Goal: Task Accomplishment & Management: Use online tool/utility

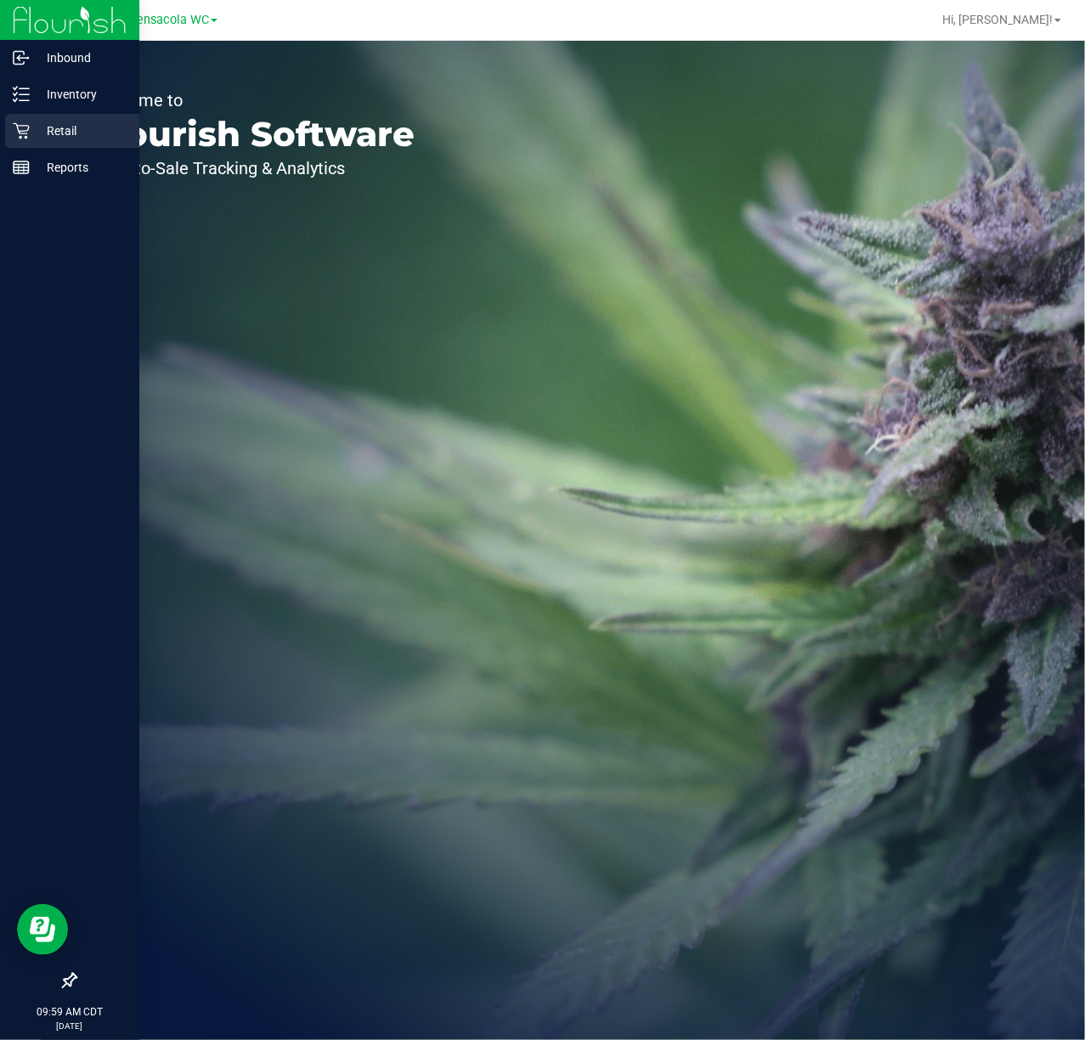
click at [21, 131] on icon at bounding box center [21, 131] width 16 height 16
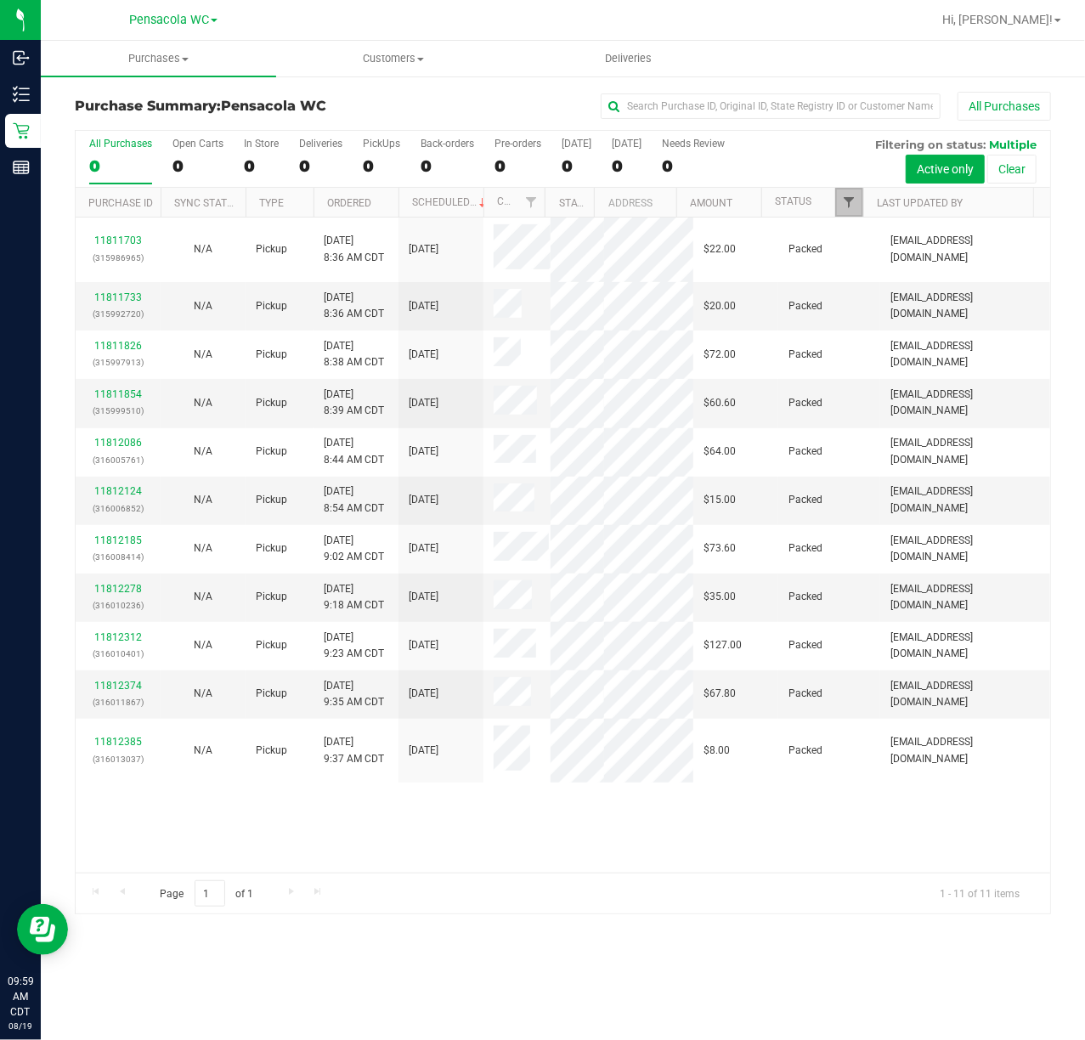
click at [850, 206] on span "Filter" at bounding box center [849, 202] width 14 height 14
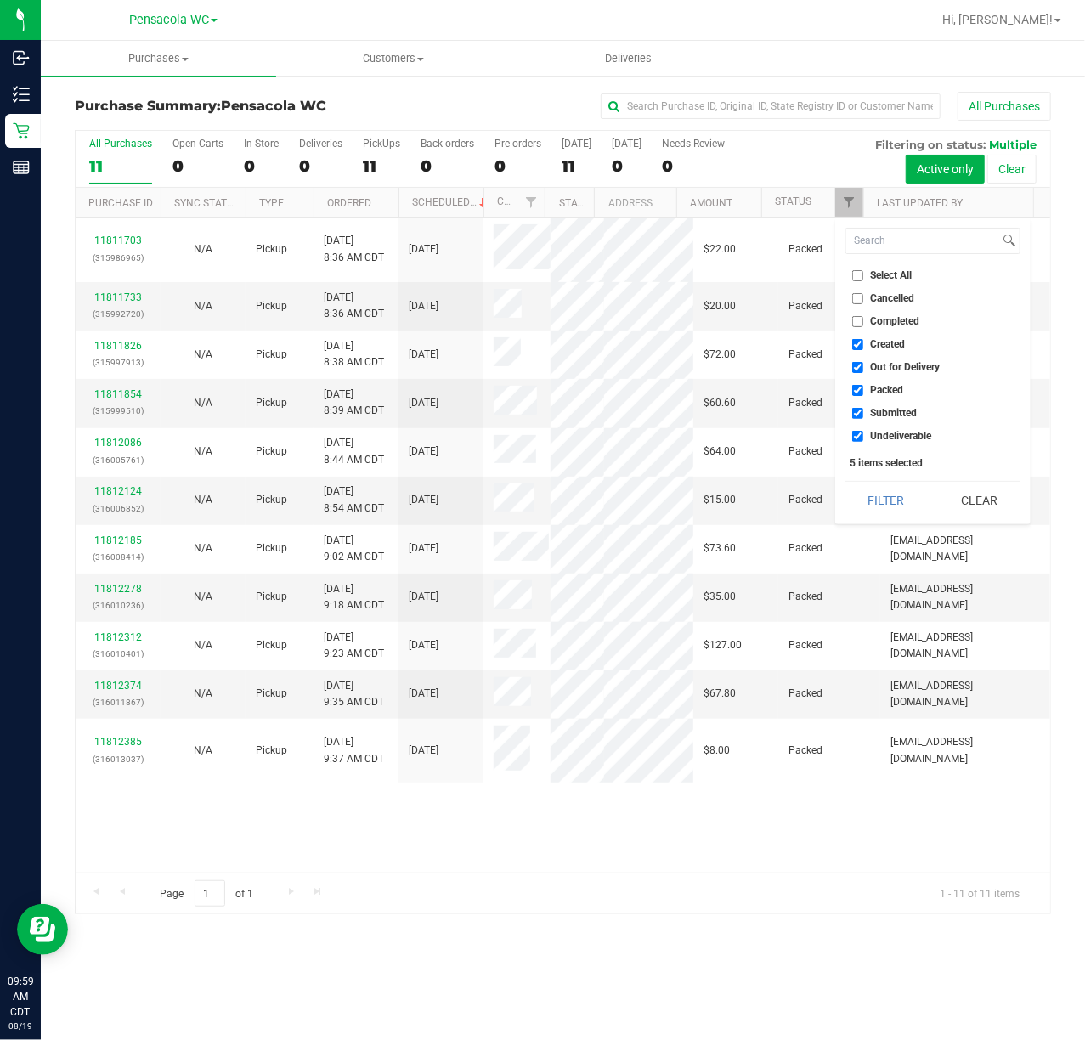
click at [882, 269] on li "Select All" at bounding box center [933, 276] width 175 height 18
click at [885, 269] on li "Select All" at bounding box center [933, 276] width 175 height 18
click at [887, 275] on span "Select All" at bounding box center [892, 275] width 42 height 10
click at [864, 275] on input "Select All" at bounding box center [857, 275] width 11 height 11
checkbox input "true"
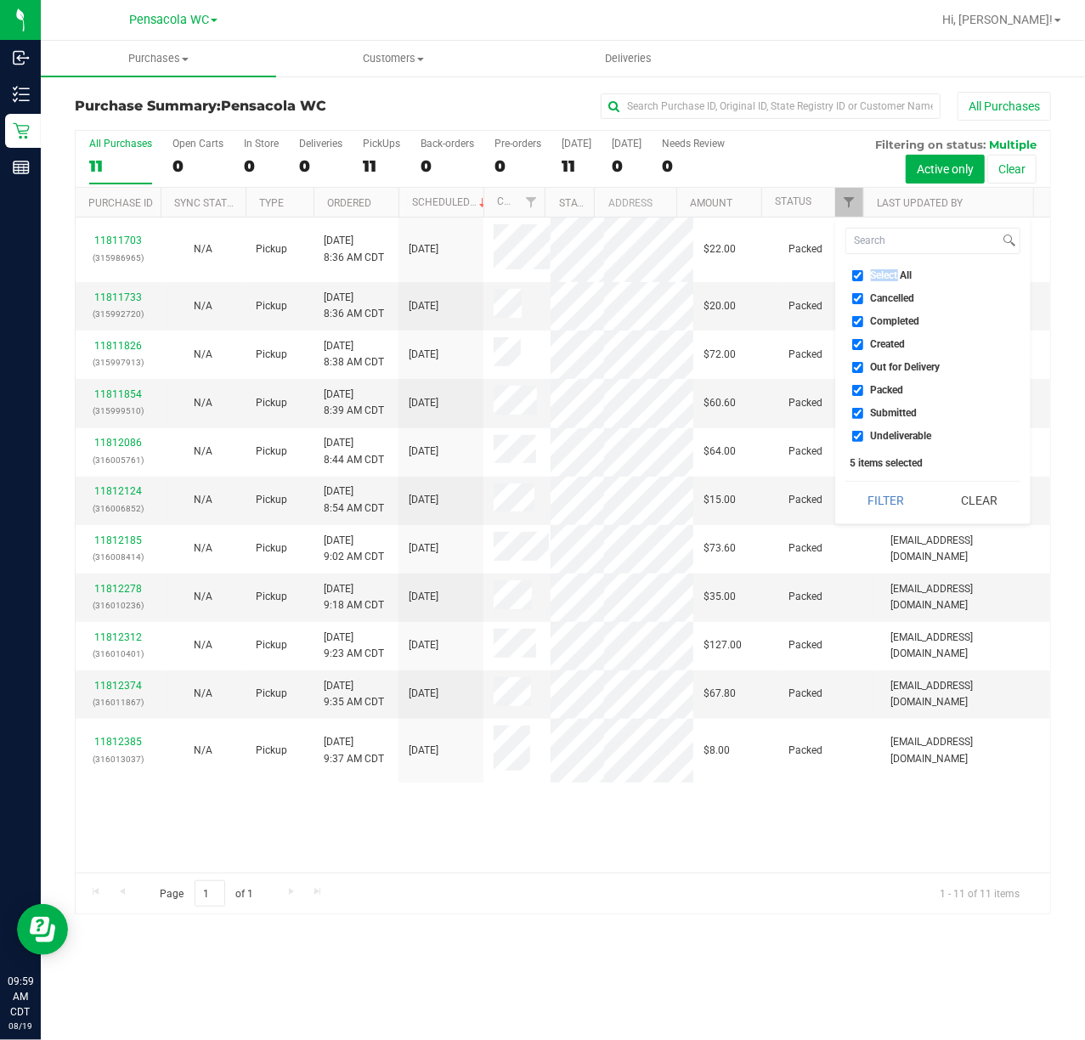
checkbox input "true"
click at [887, 275] on span "Select All" at bounding box center [892, 275] width 42 height 10
click at [864, 275] on input "Select All" at bounding box center [857, 275] width 11 height 11
checkbox input "false"
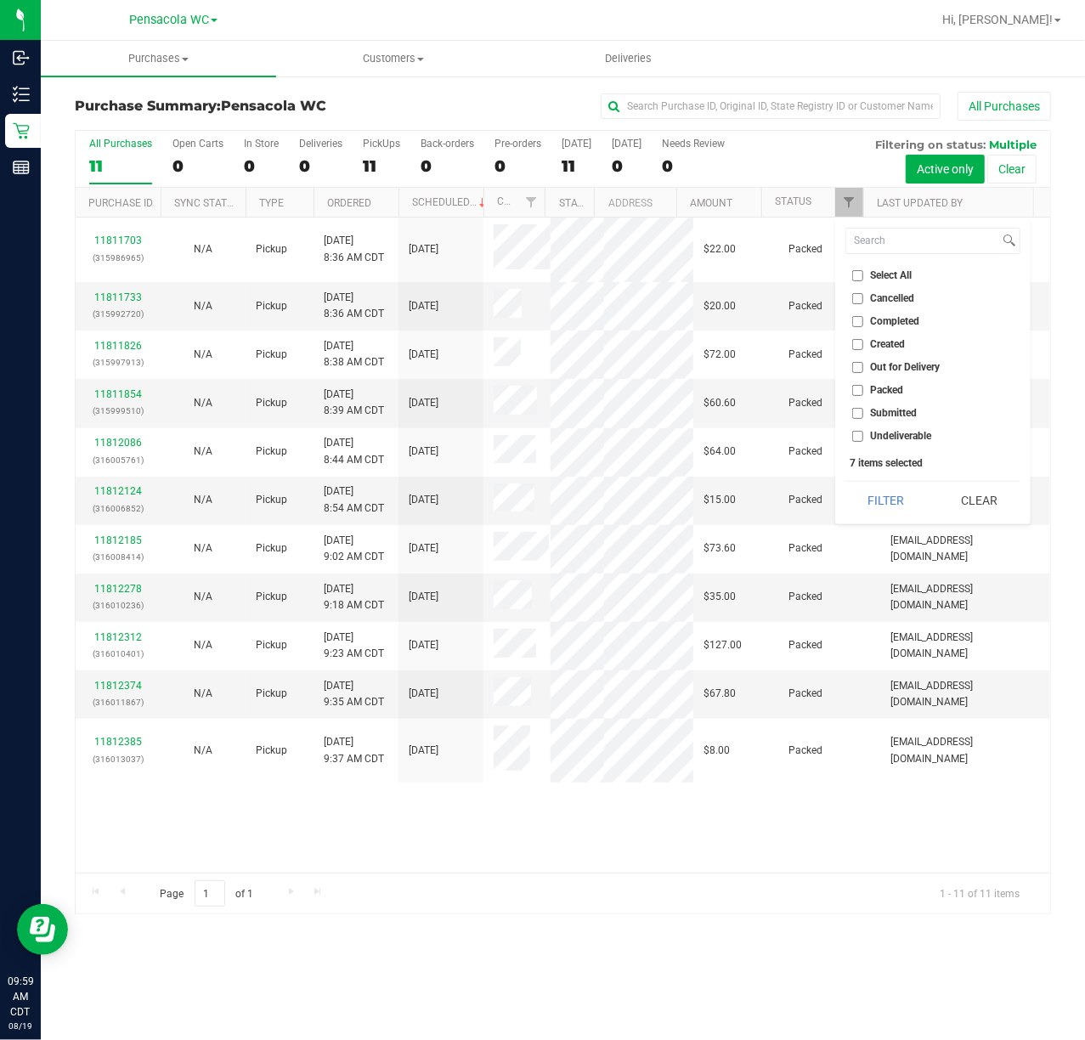
checkbox input "false"
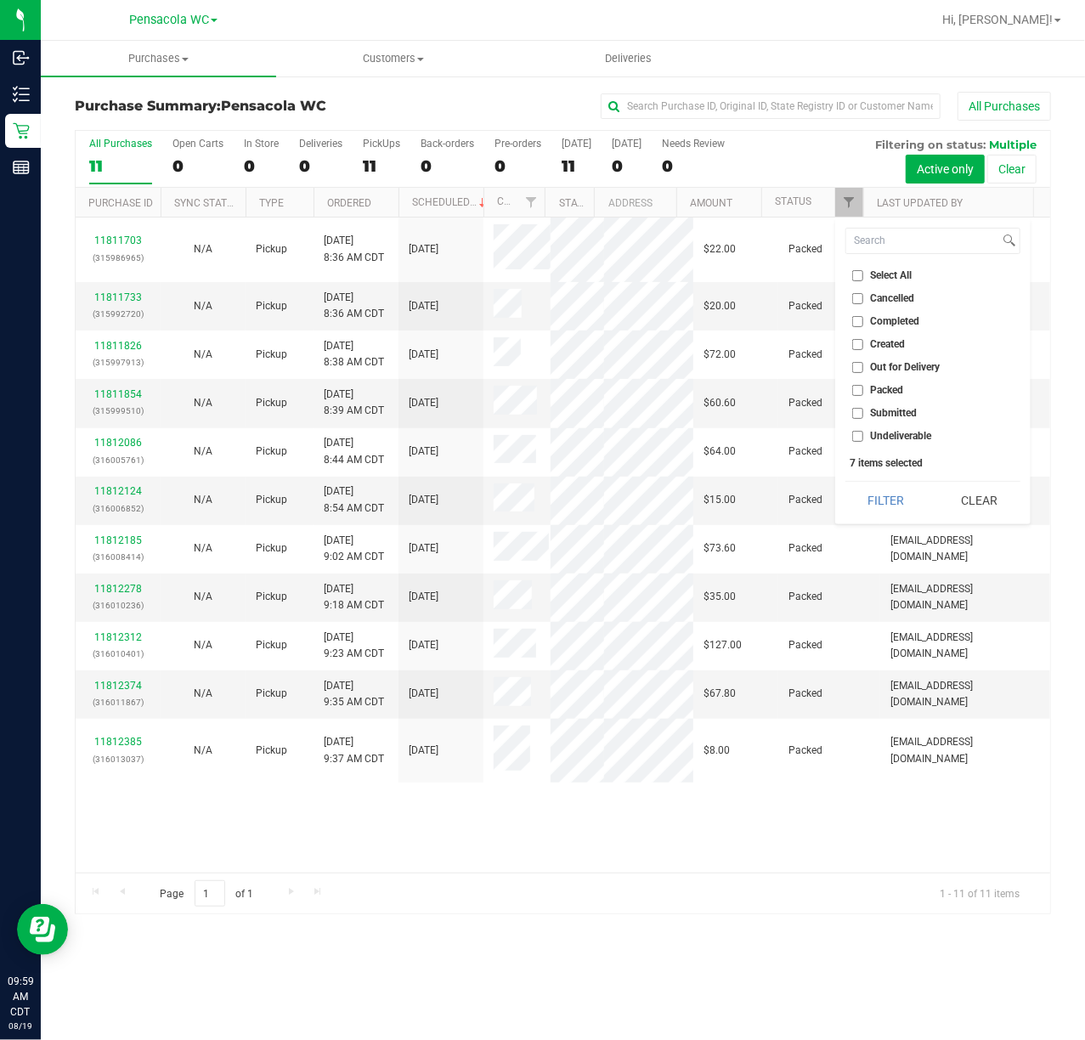
checkbox input "false"
click at [887, 412] on span "Submitted" at bounding box center [894, 413] width 47 height 10
click at [864, 412] on input "Submitted" at bounding box center [857, 413] width 11 height 11
checkbox input "true"
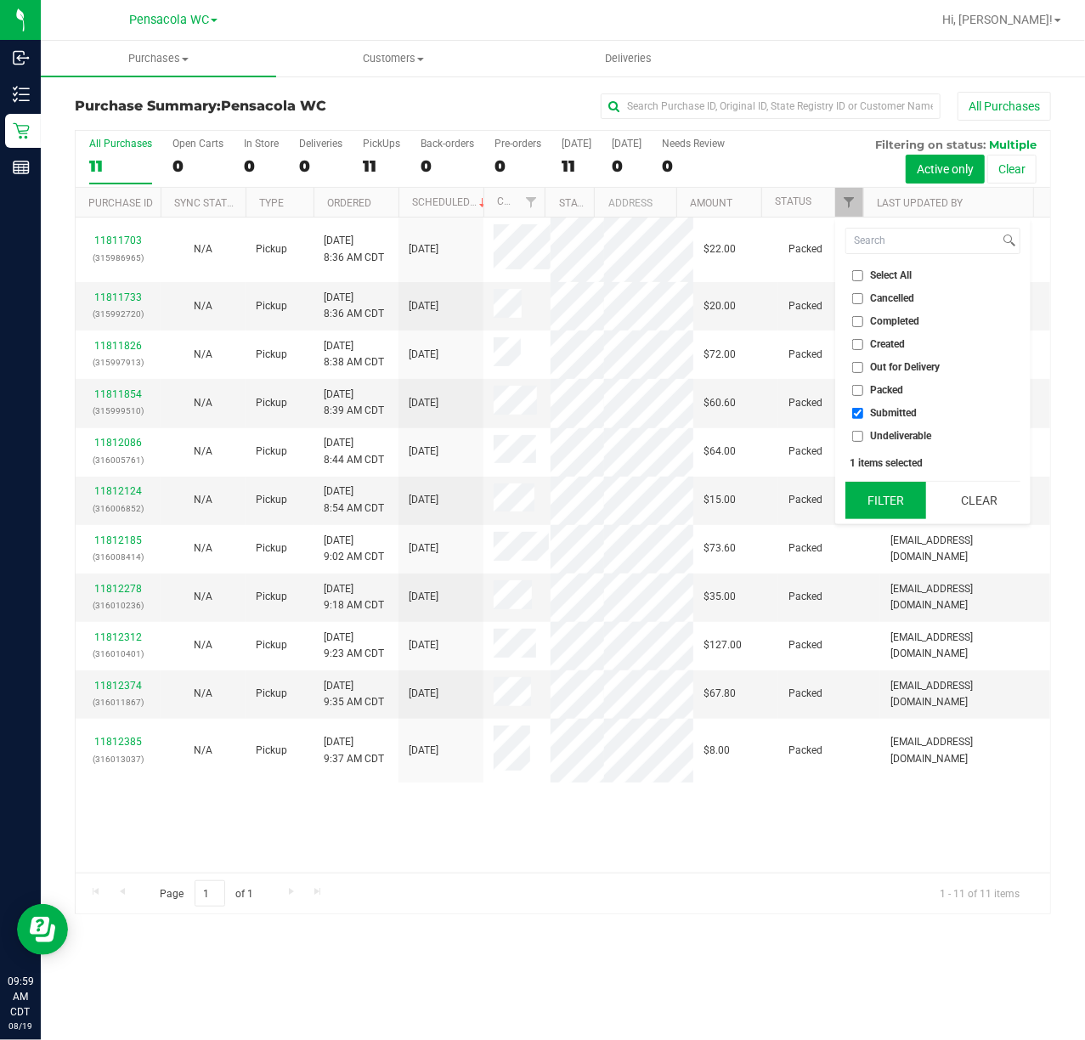
click at [885, 484] on button "Filter" at bounding box center [887, 500] width 82 height 37
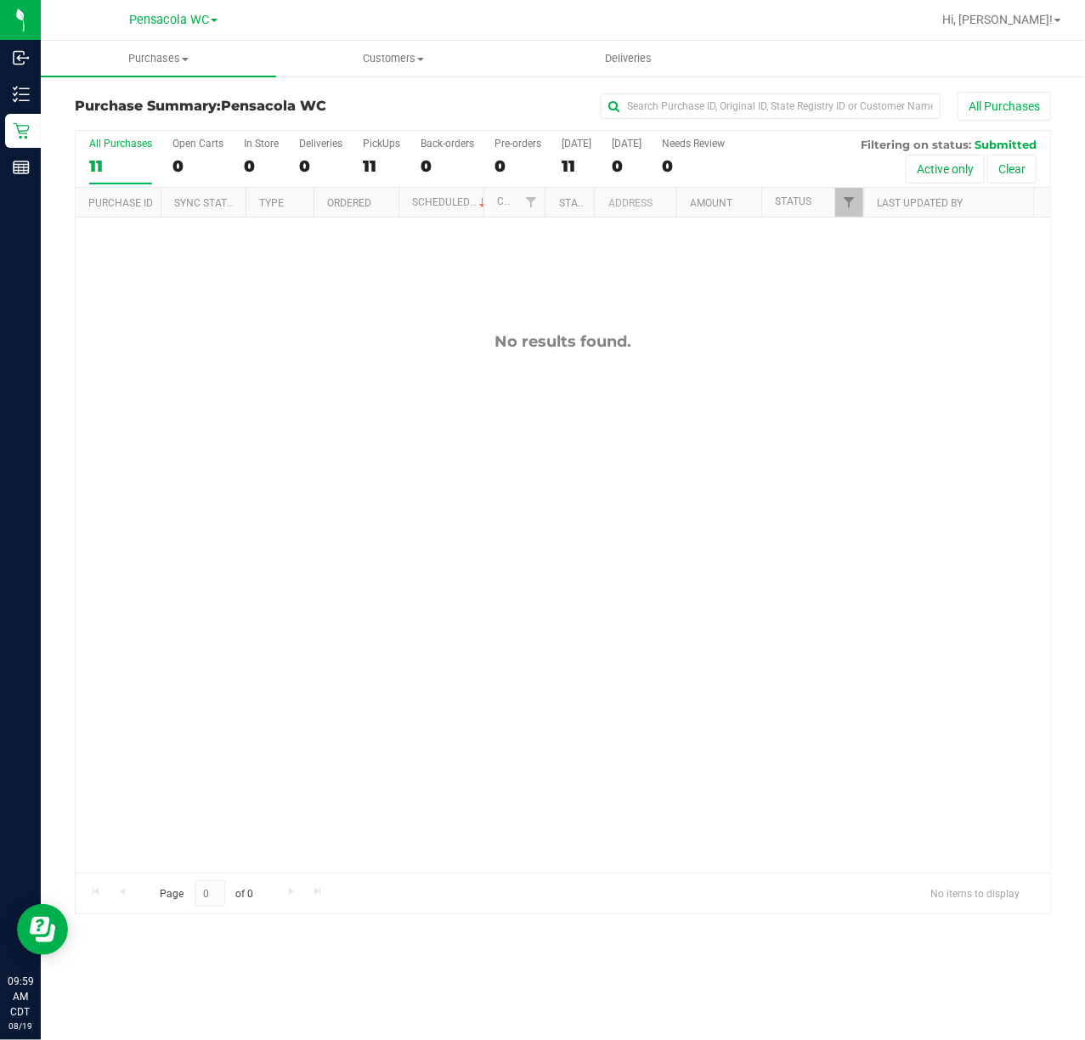
drag, startPoint x: 501, startPoint y: 408, endPoint x: 20, endPoint y: 444, distance: 482.4
click at [501, 409] on div "No results found." at bounding box center [563, 603] width 975 height 770
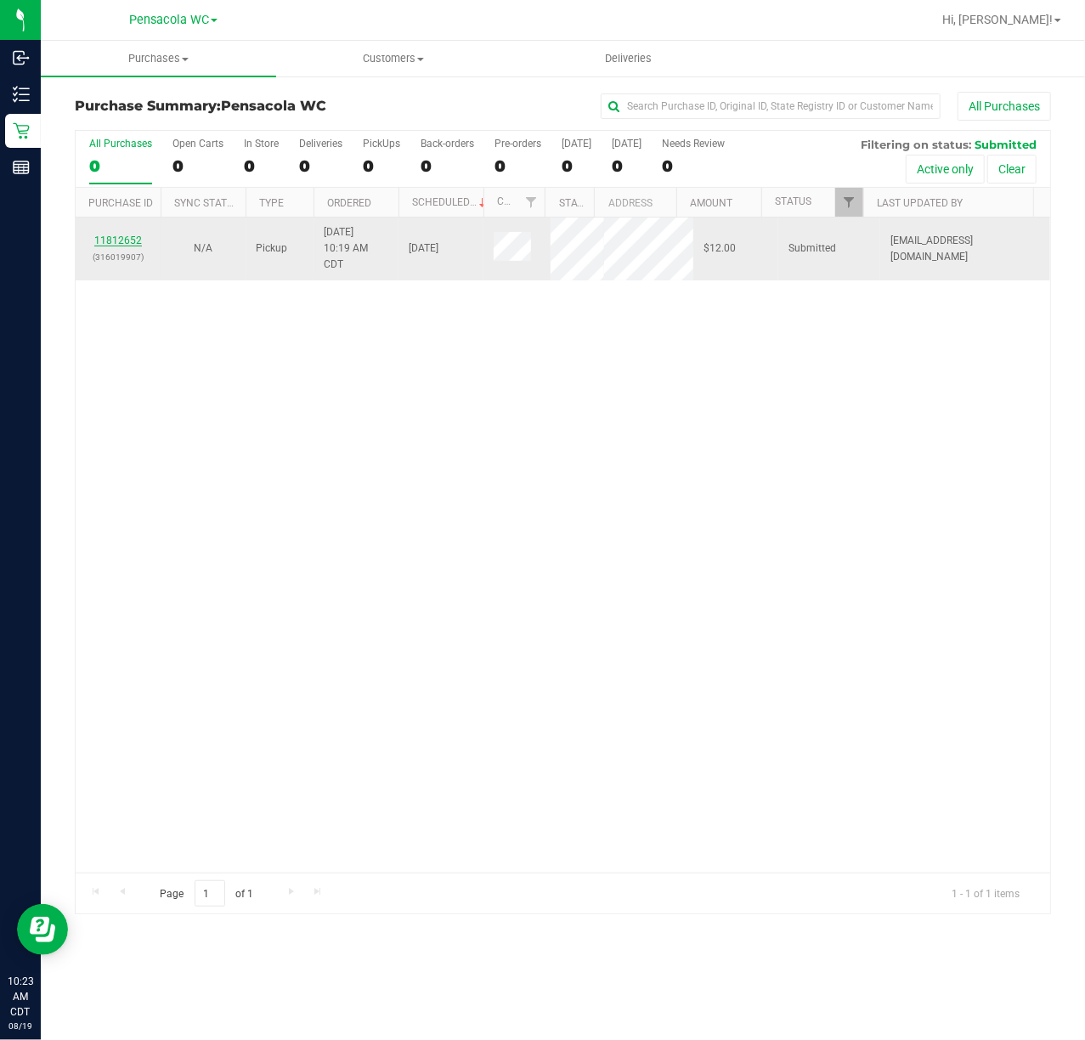
click at [131, 241] on link "11812652" at bounding box center [118, 241] width 48 height 12
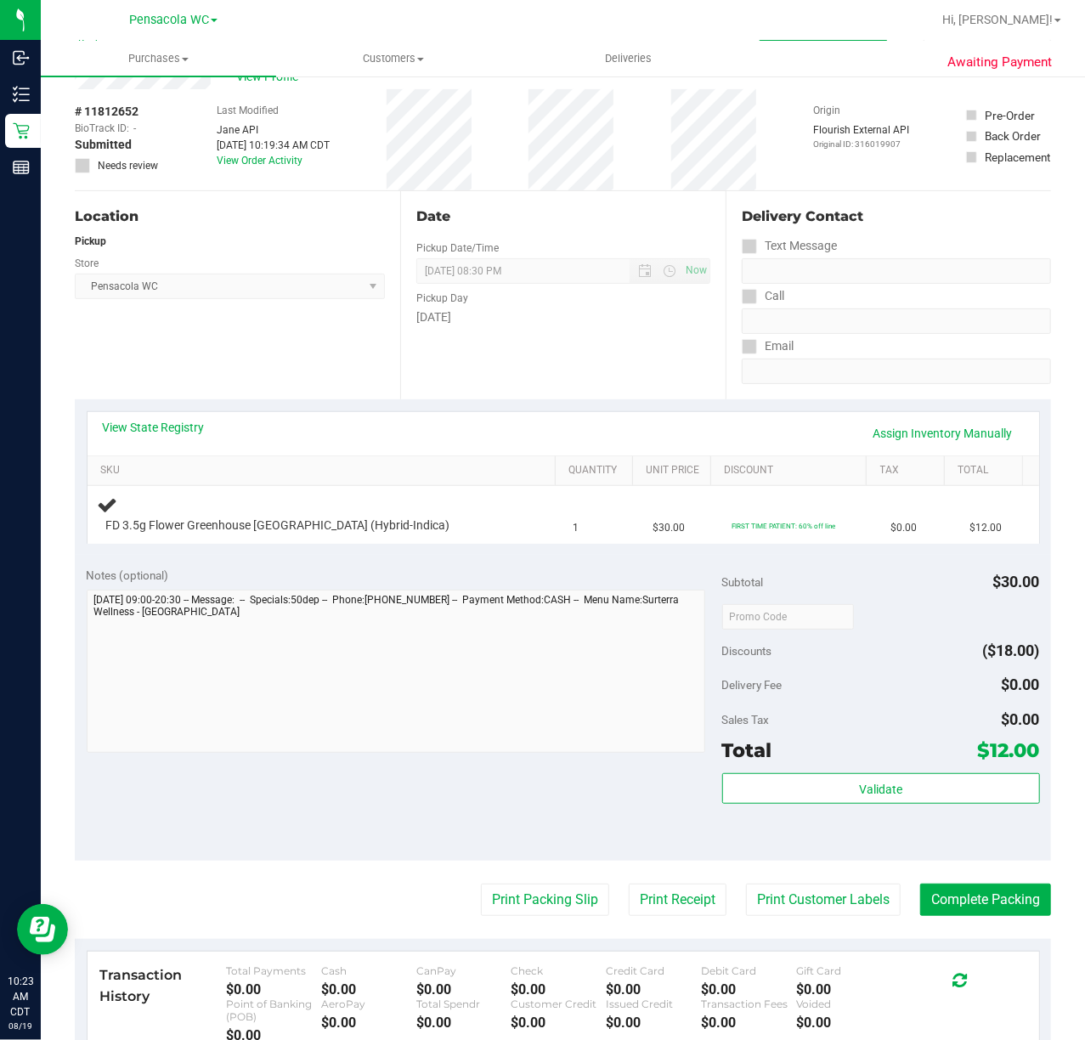
scroll to position [59, 0]
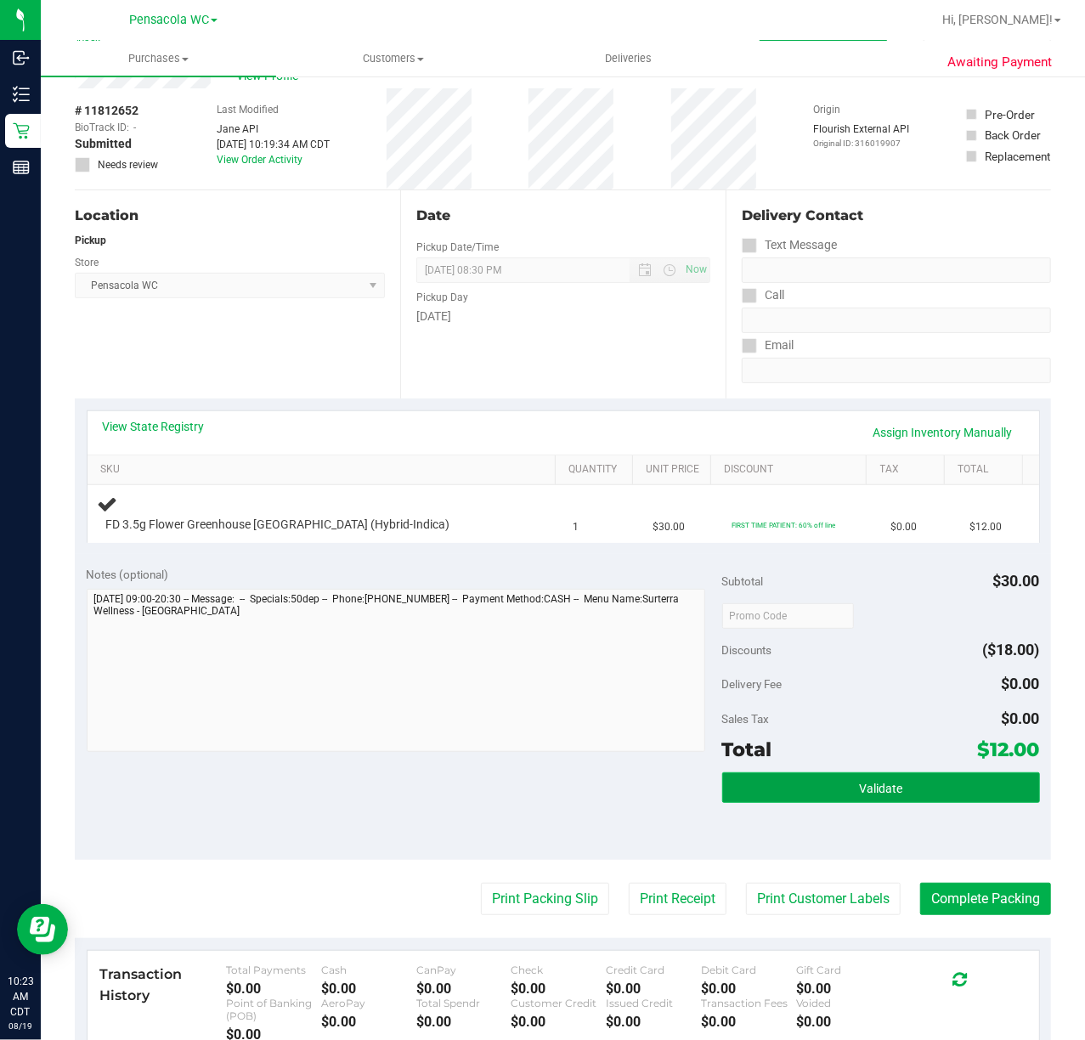
click at [859, 796] on span "Validate" at bounding box center [880, 789] width 43 height 14
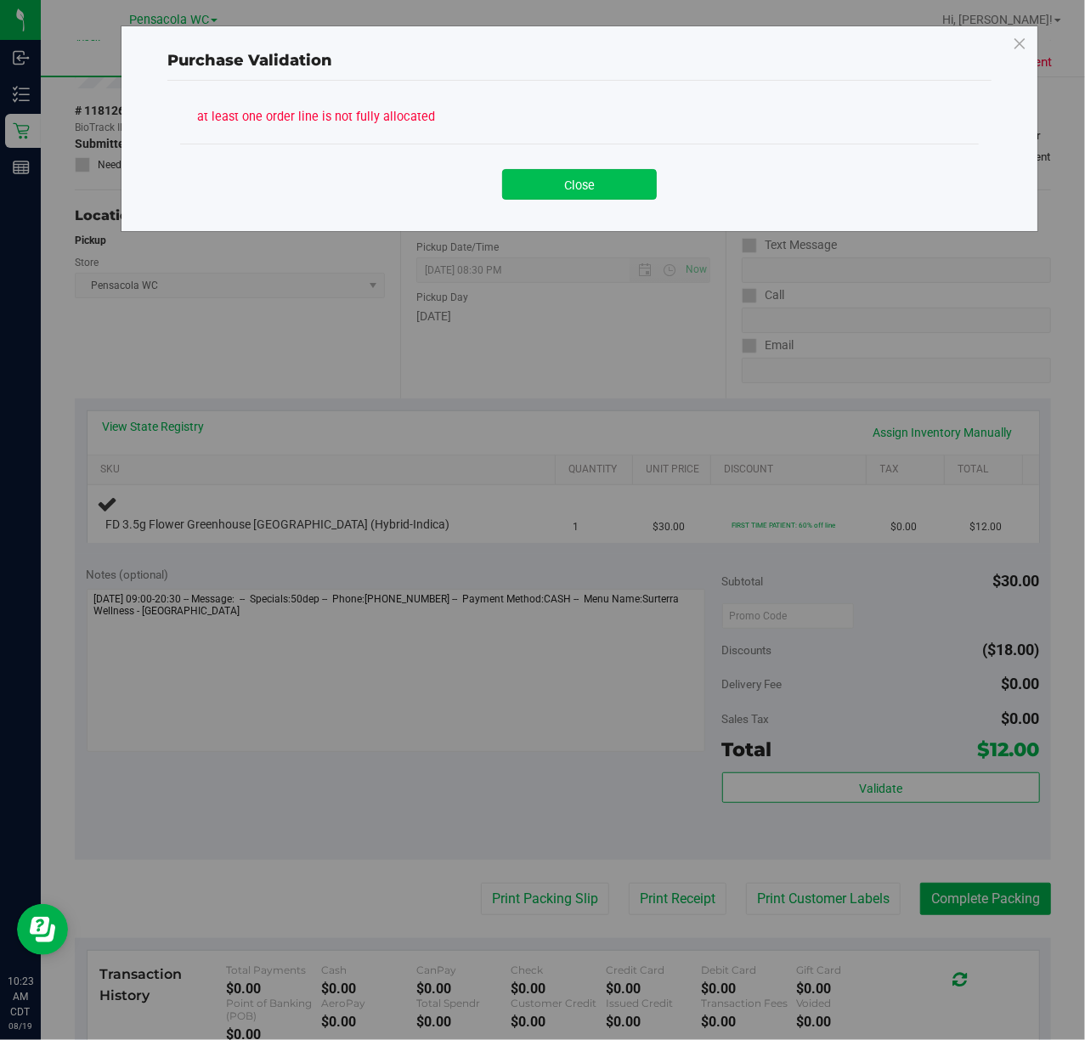
click at [580, 187] on button "Close" at bounding box center [579, 184] width 155 height 31
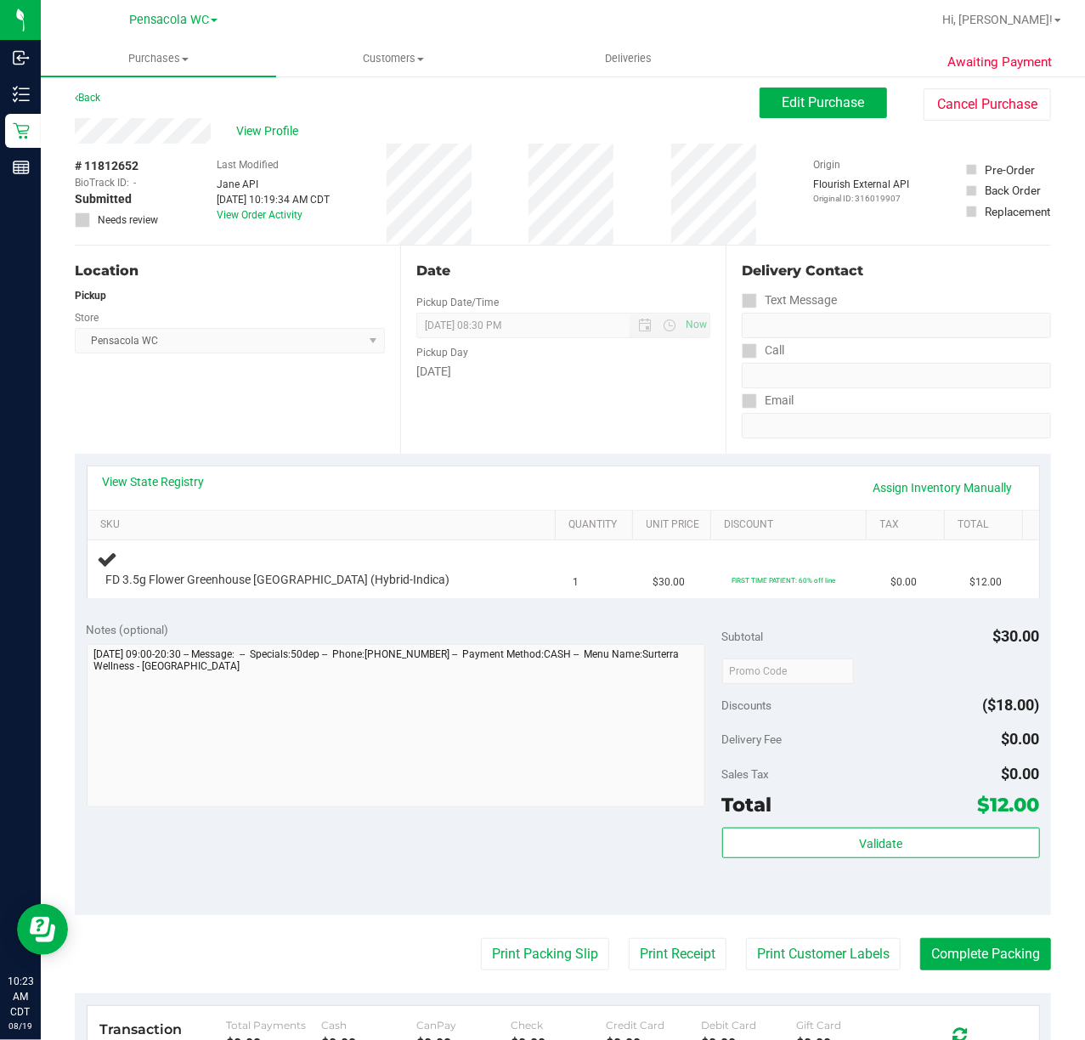
scroll to position [0, 0]
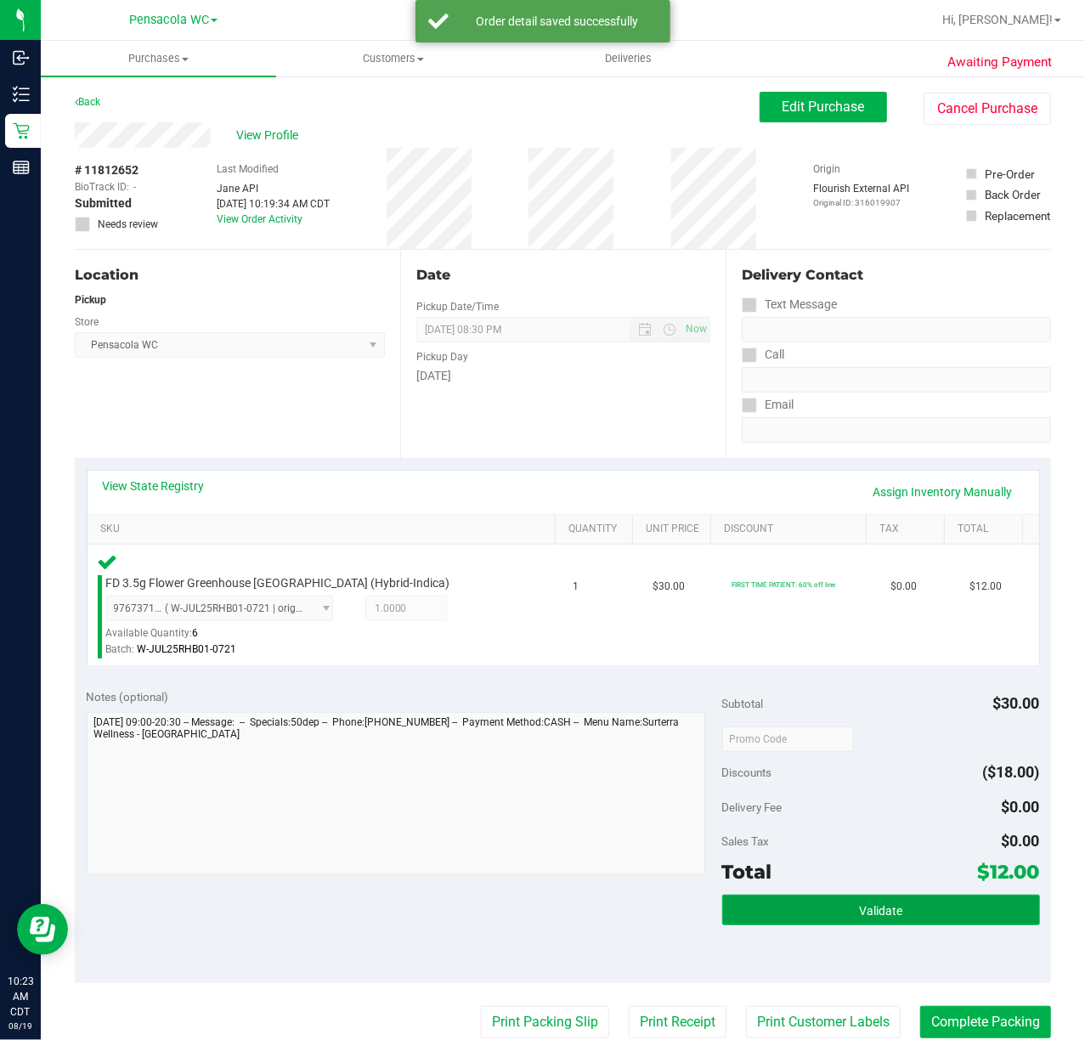
click at [967, 909] on button "Validate" at bounding box center [881, 910] width 318 height 31
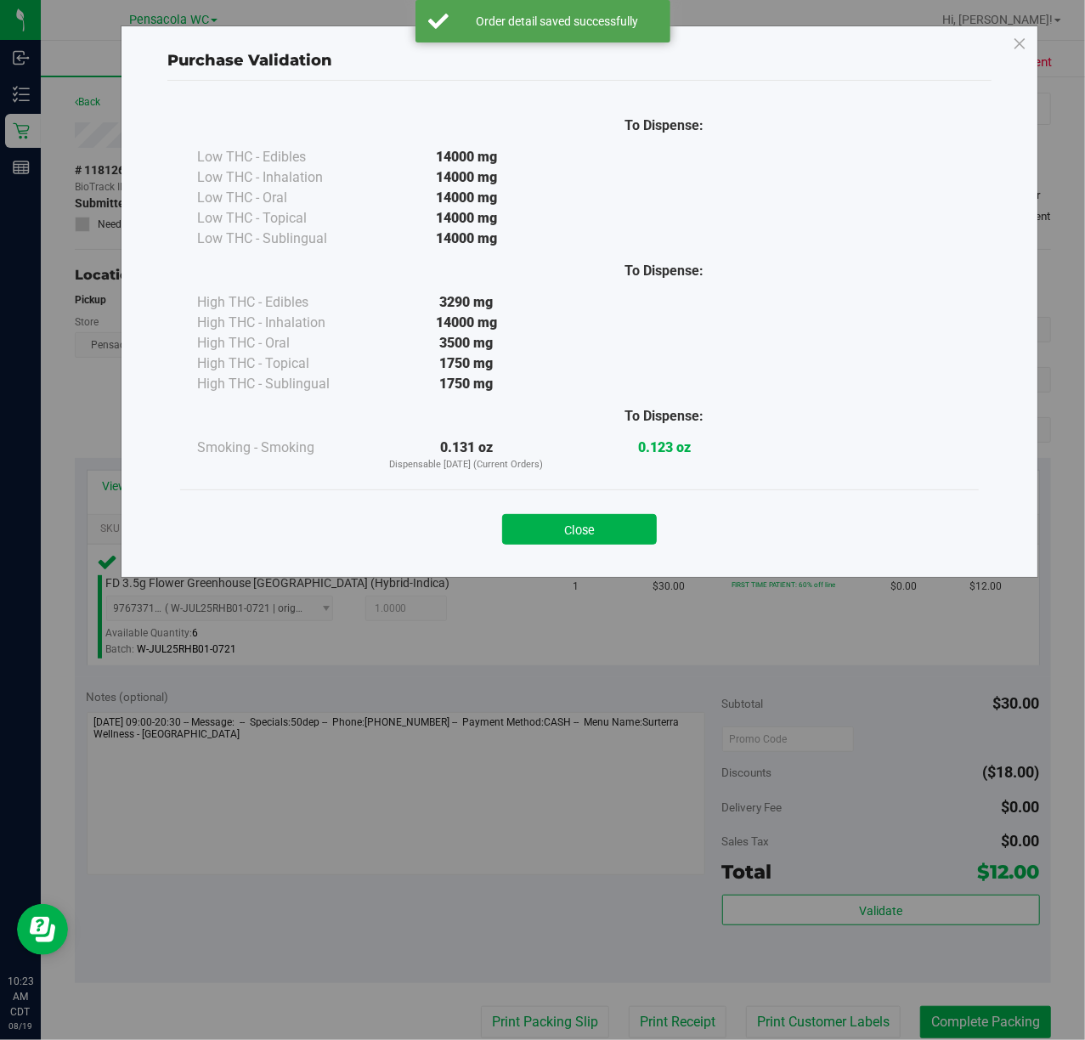
click at [569, 520] on button "Close" at bounding box center [579, 529] width 155 height 31
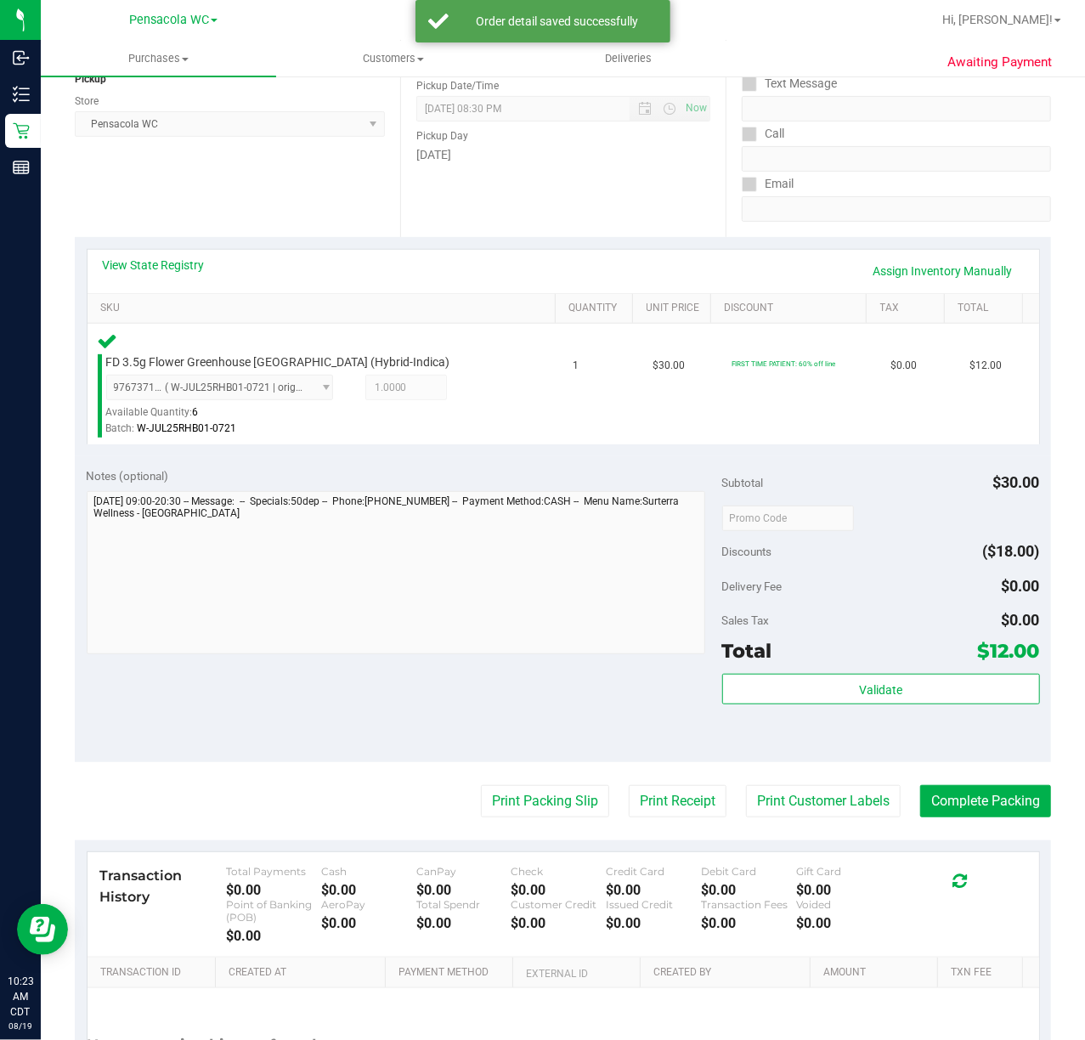
scroll to position [226, 0]
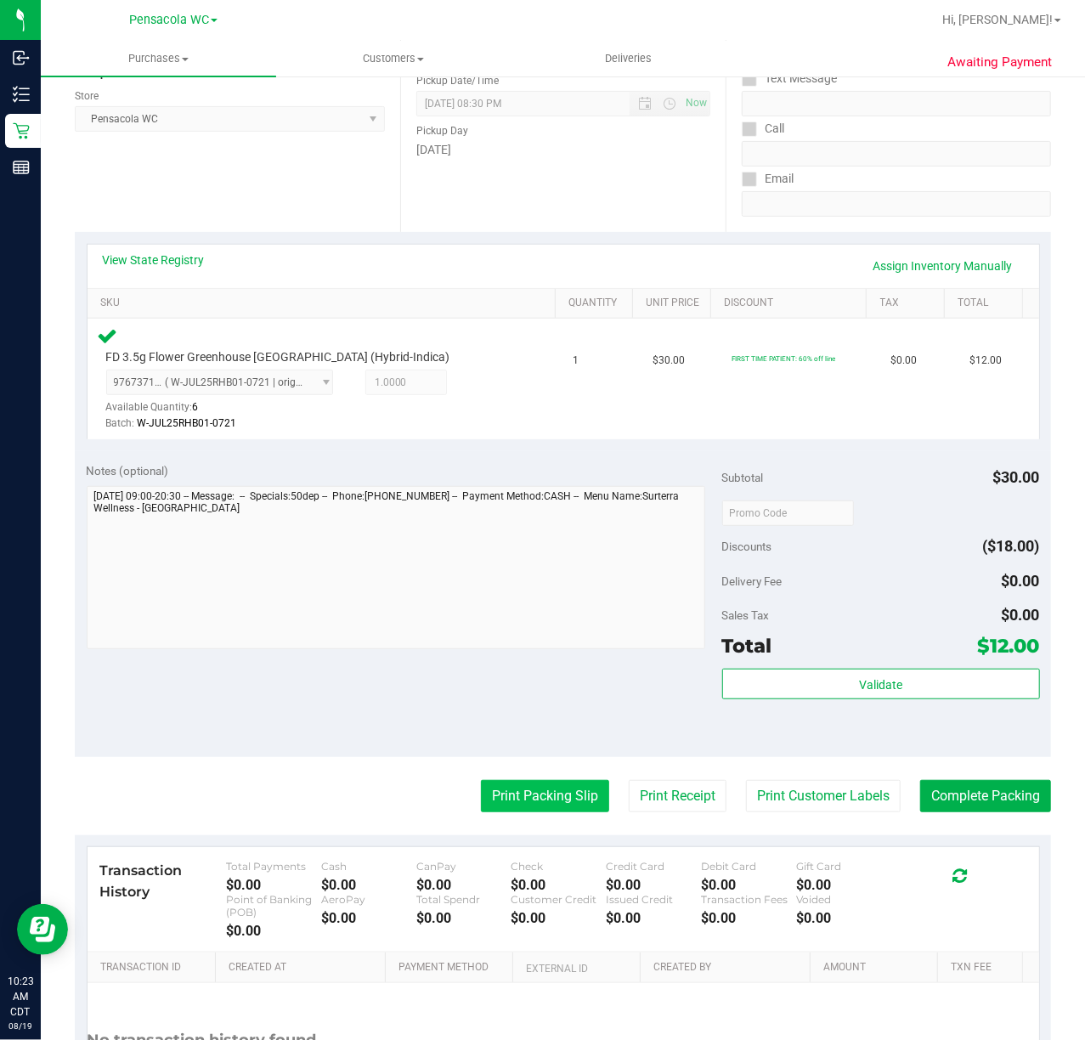
click at [531, 787] on button "Print Packing Slip" at bounding box center [545, 796] width 128 height 32
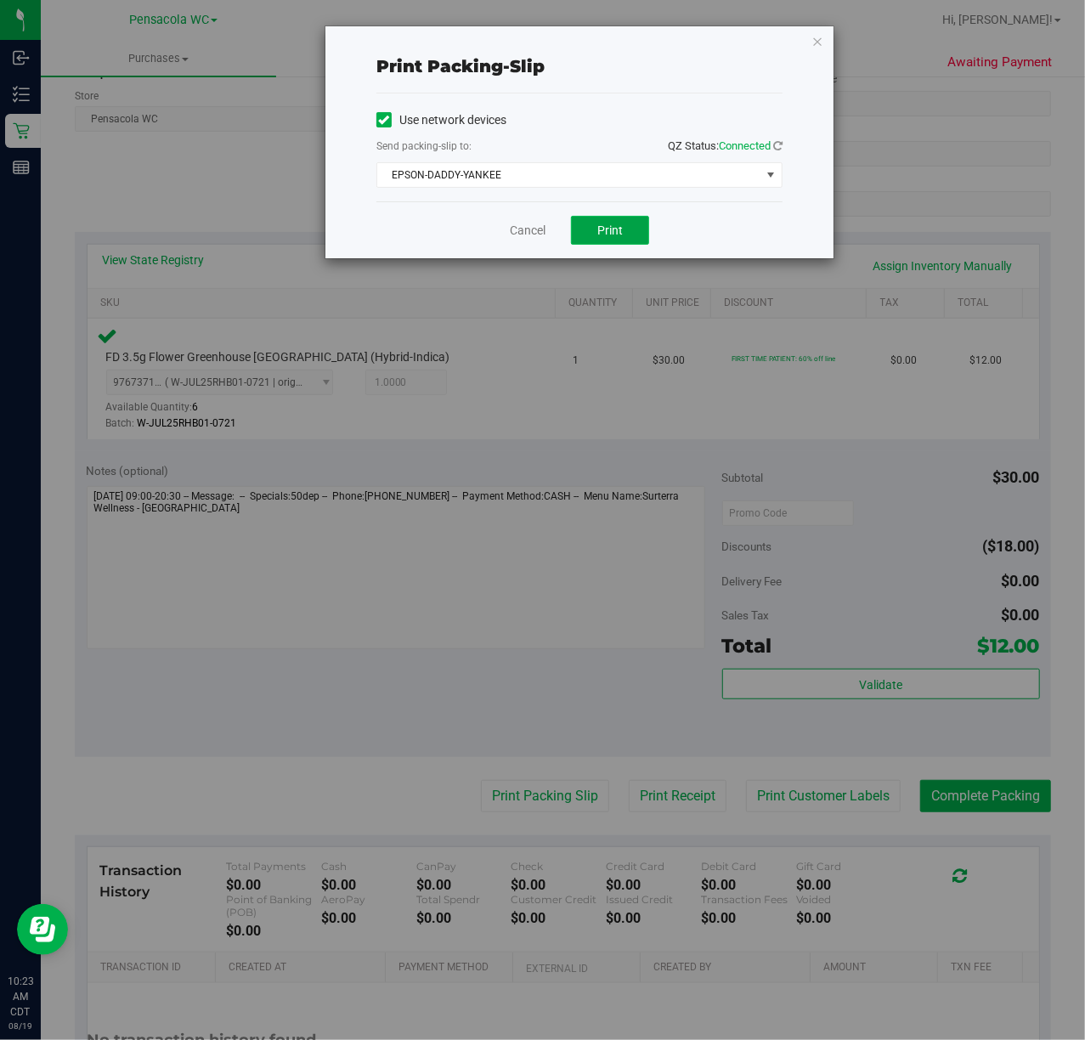
click at [599, 236] on span "Print" at bounding box center [609, 231] width 25 height 14
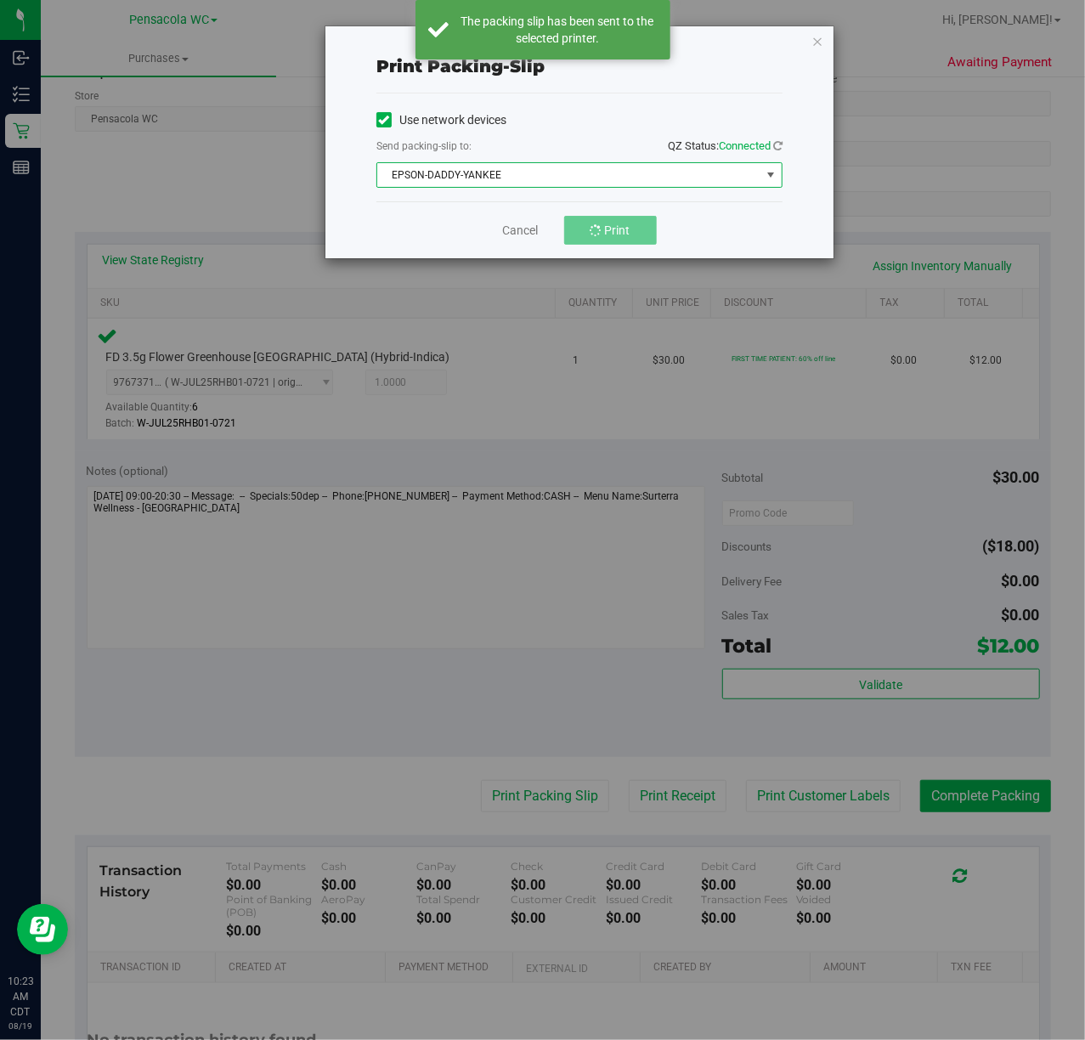
click at [581, 184] on span "EPSON-DADDY-YANKEE" at bounding box center [568, 175] width 383 height 24
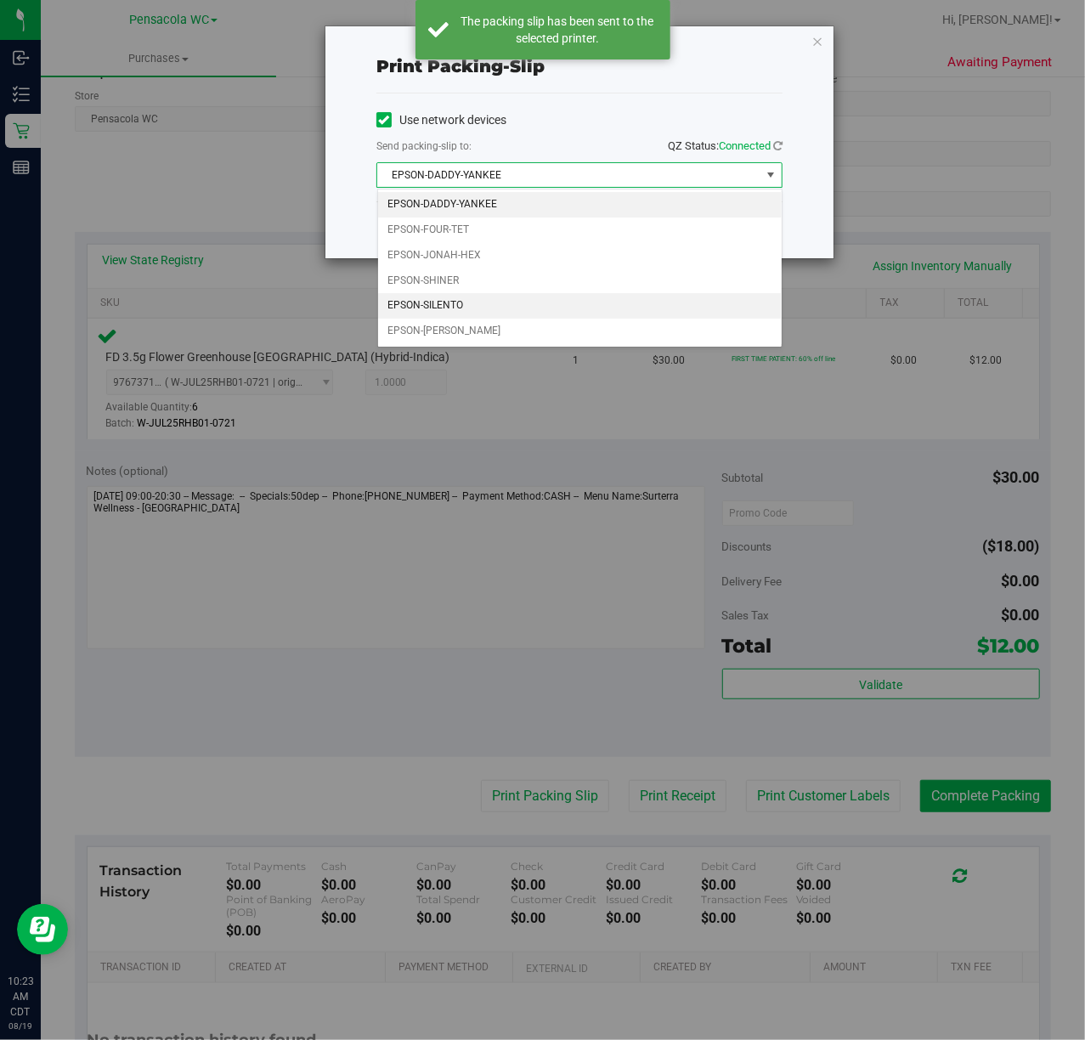
click at [504, 311] on li "EPSON-SILENTO" at bounding box center [580, 305] width 404 height 25
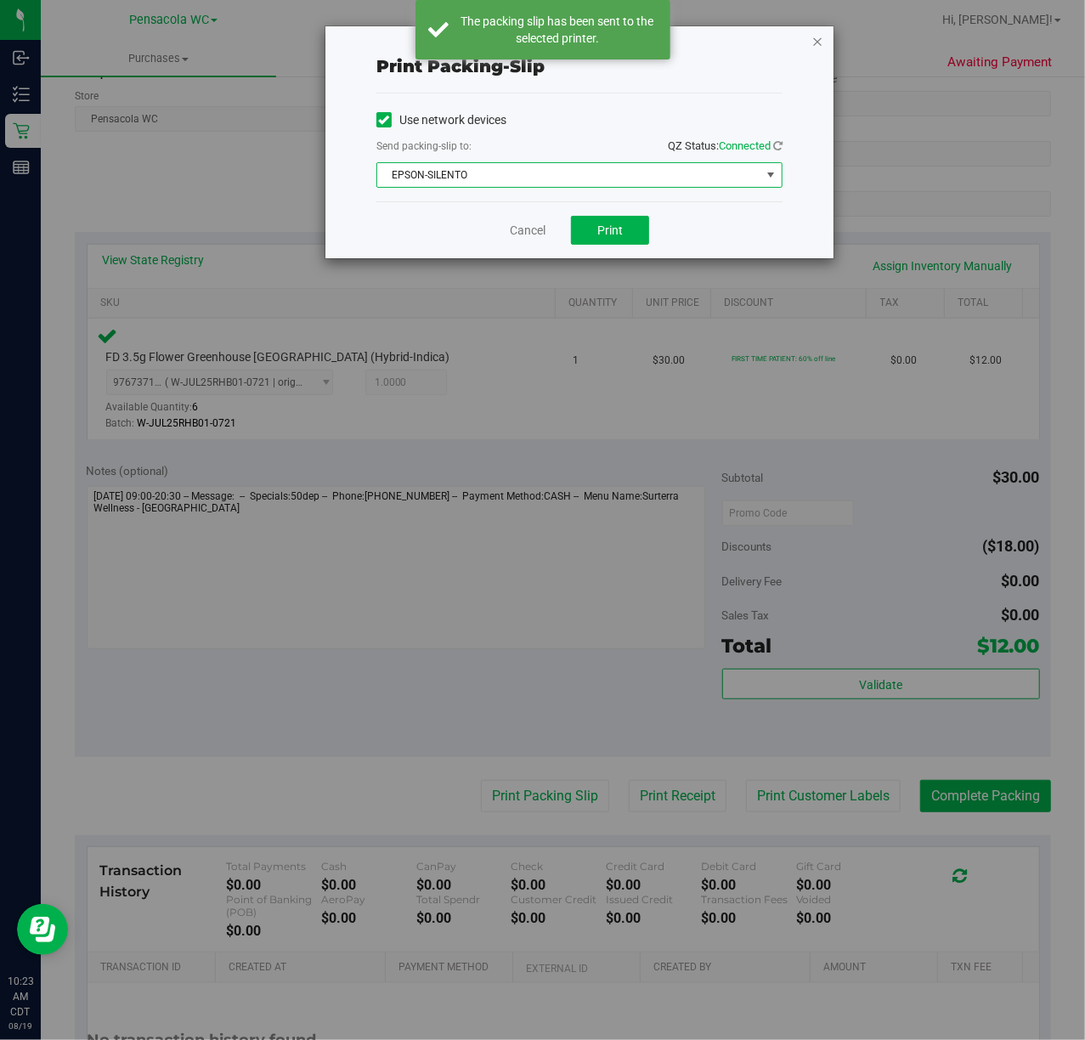
drag, startPoint x: 806, startPoint y: 48, endPoint x: 816, endPoint y: 42, distance: 11.8
click at [811, 45] on div "Print packing-slip Use network devices Send packing-slip to: QZ Status: Connect…" at bounding box center [580, 142] width 508 height 232
click at [818, 42] on icon "button" at bounding box center [818, 41] width 12 height 20
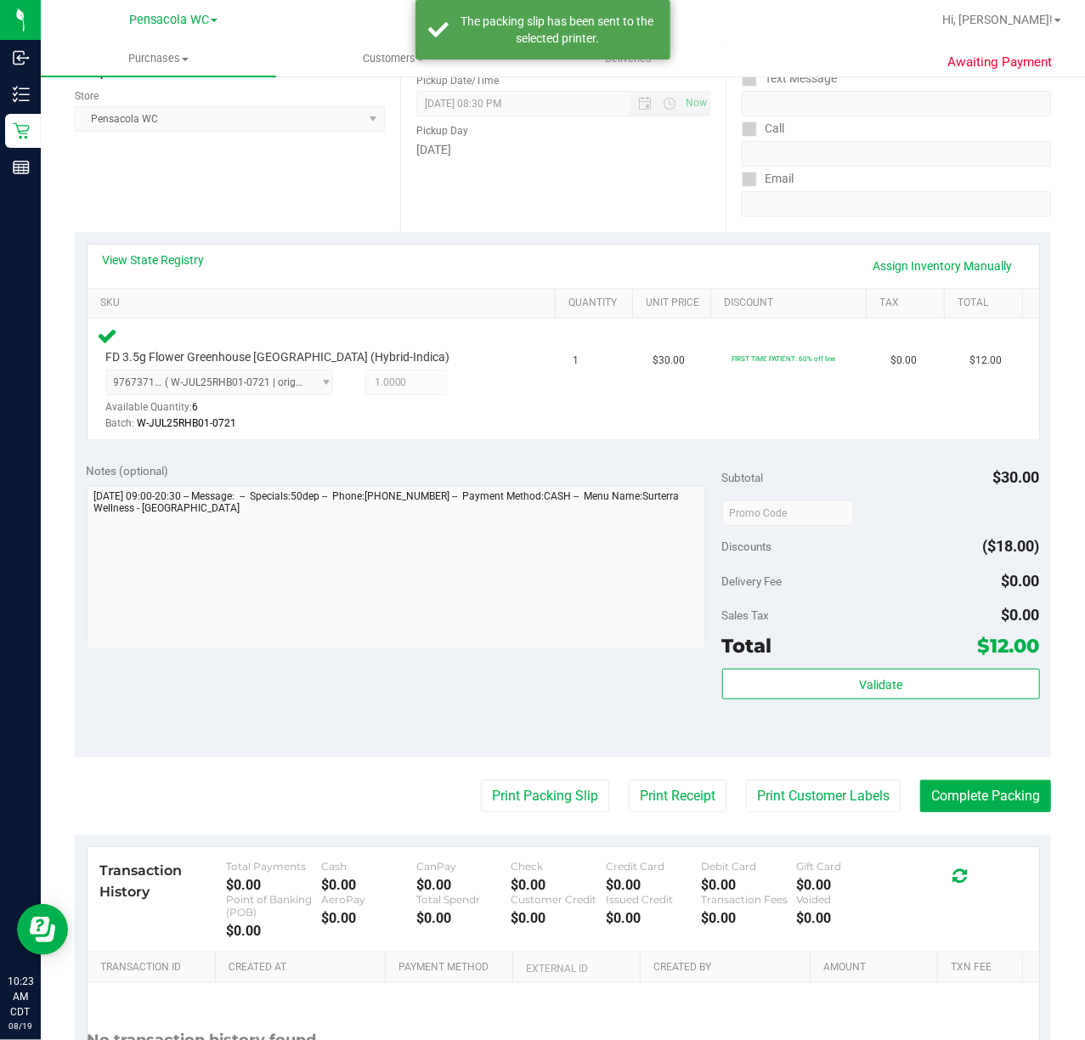
scroll to position [0, 0]
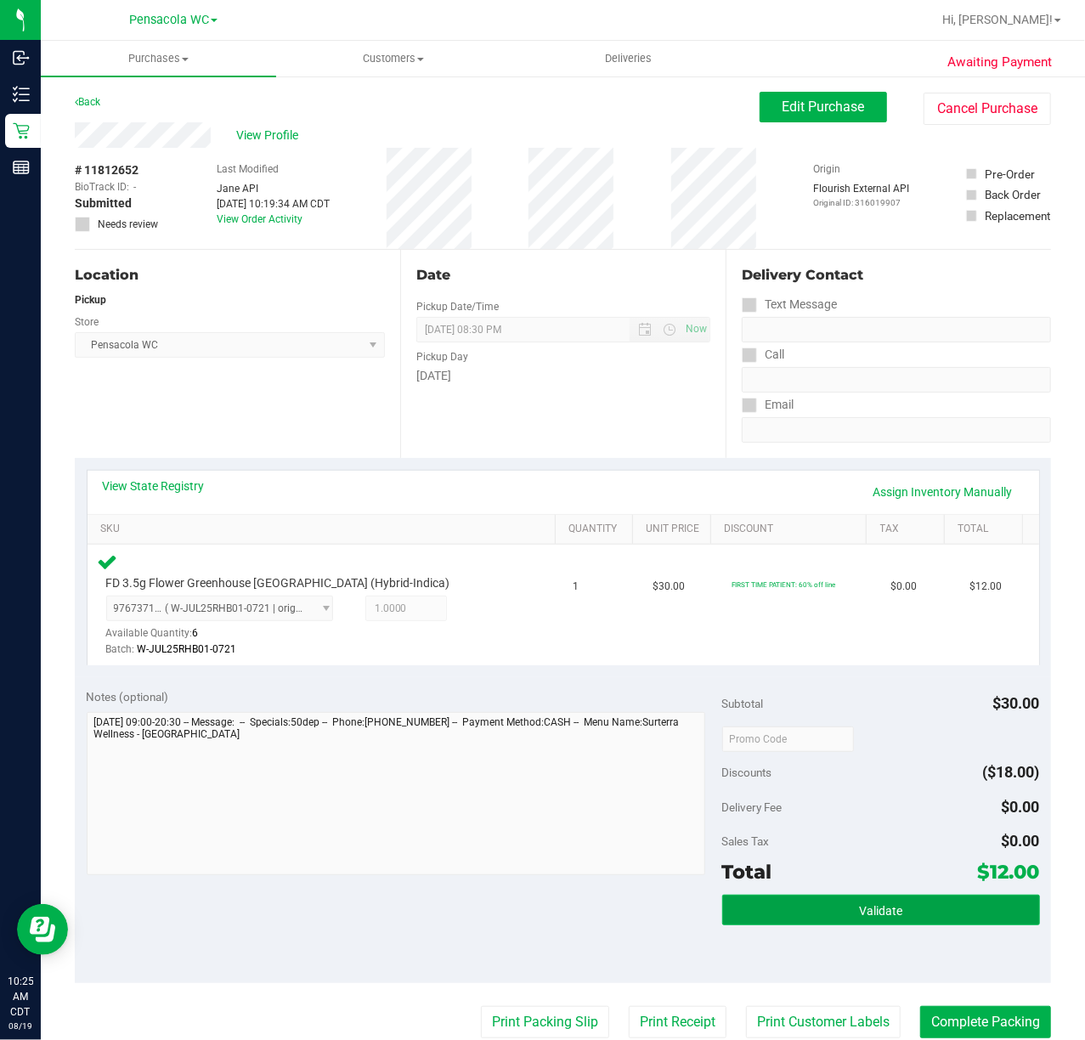
click at [922, 911] on button "Validate" at bounding box center [881, 910] width 318 height 31
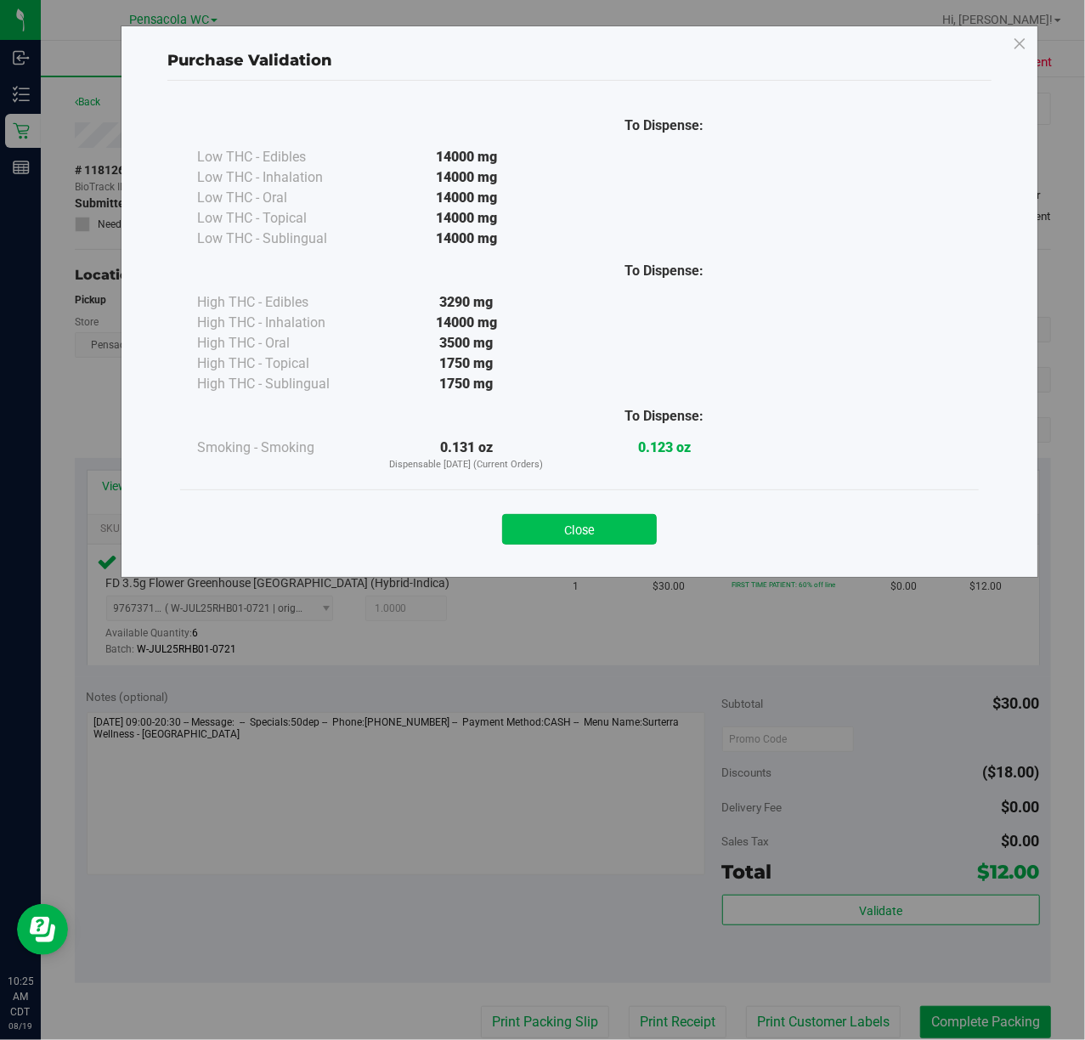
click at [568, 524] on button "Close" at bounding box center [579, 529] width 155 height 31
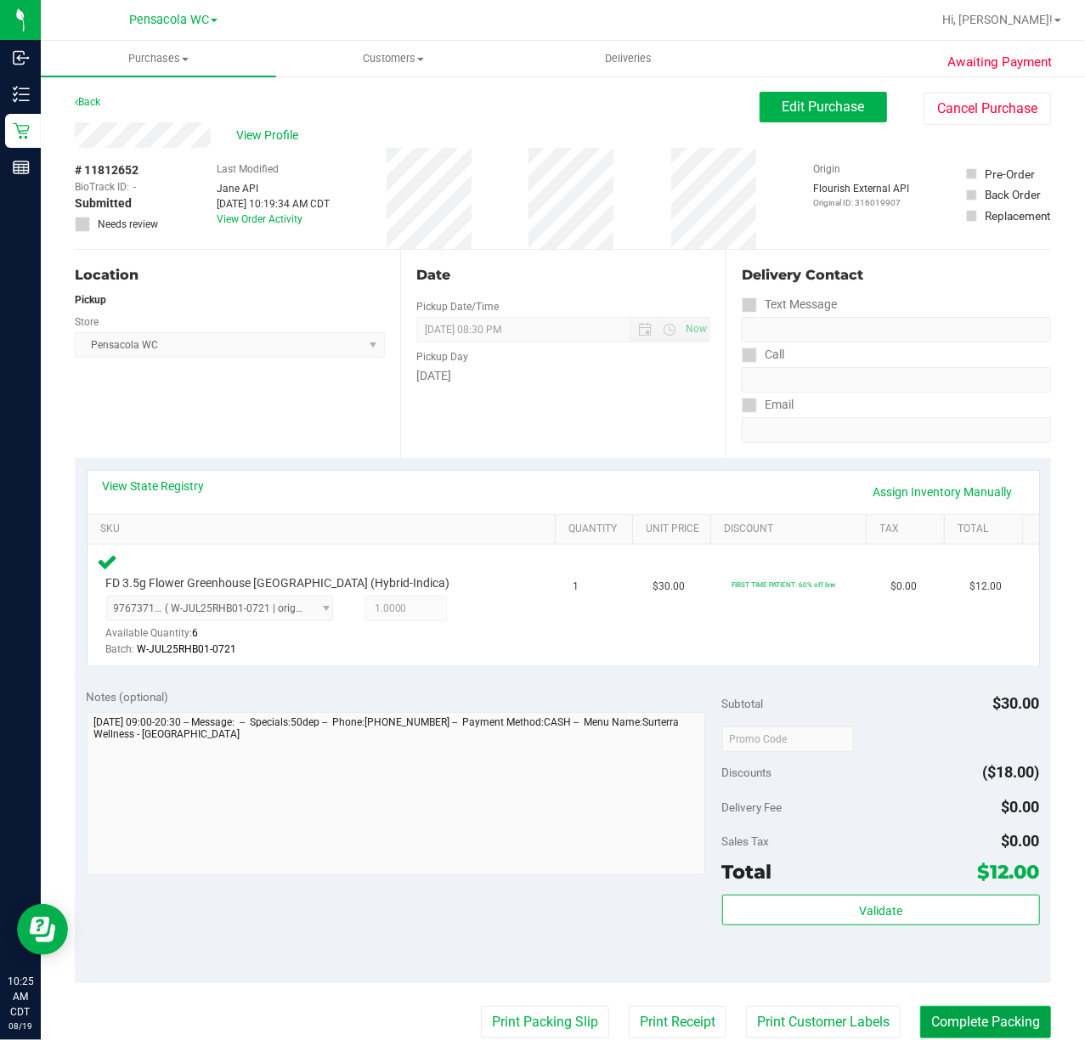
click at [950, 1034] on button "Complete Packing" at bounding box center [985, 1022] width 131 height 32
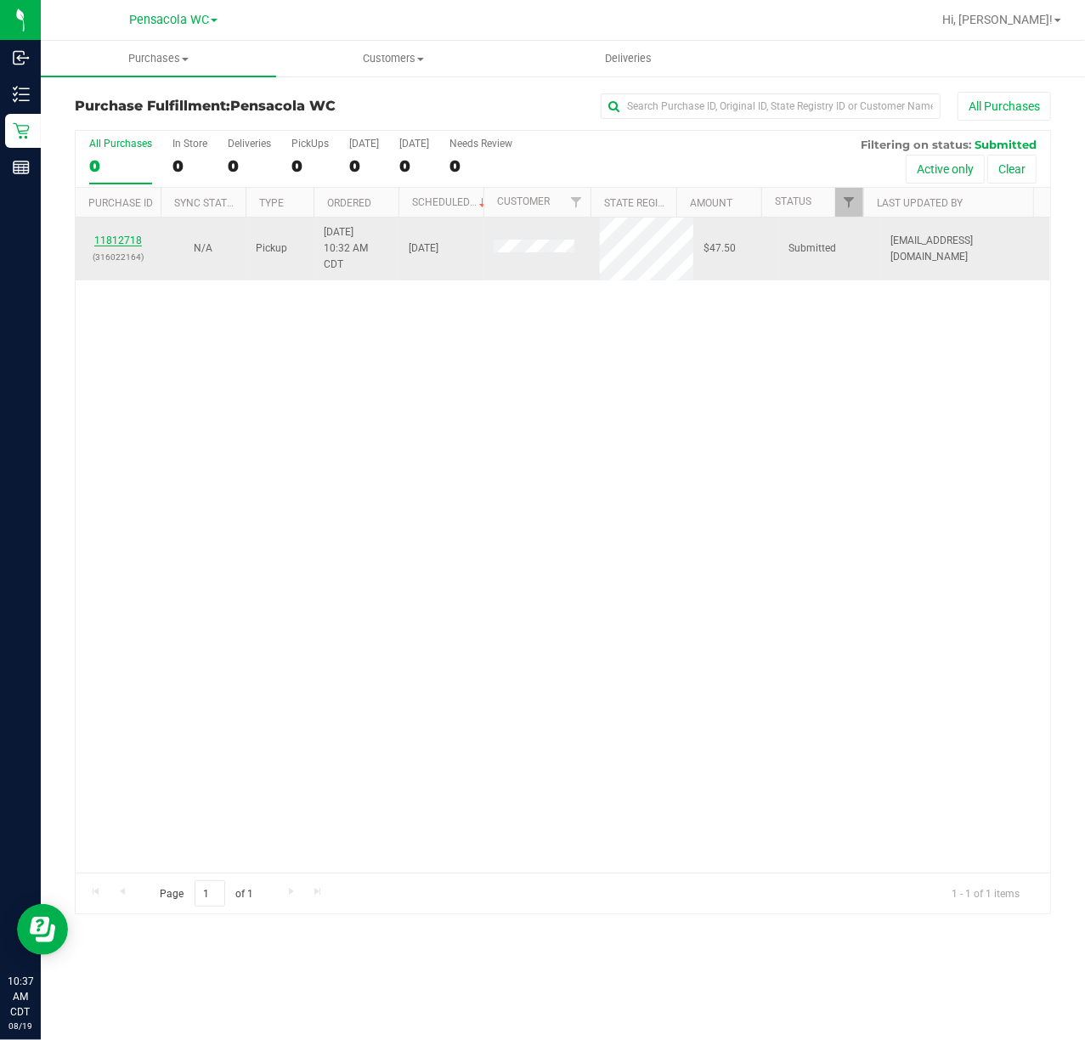
click at [116, 238] on link "11812718" at bounding box center [118, 241] width 48 height 12
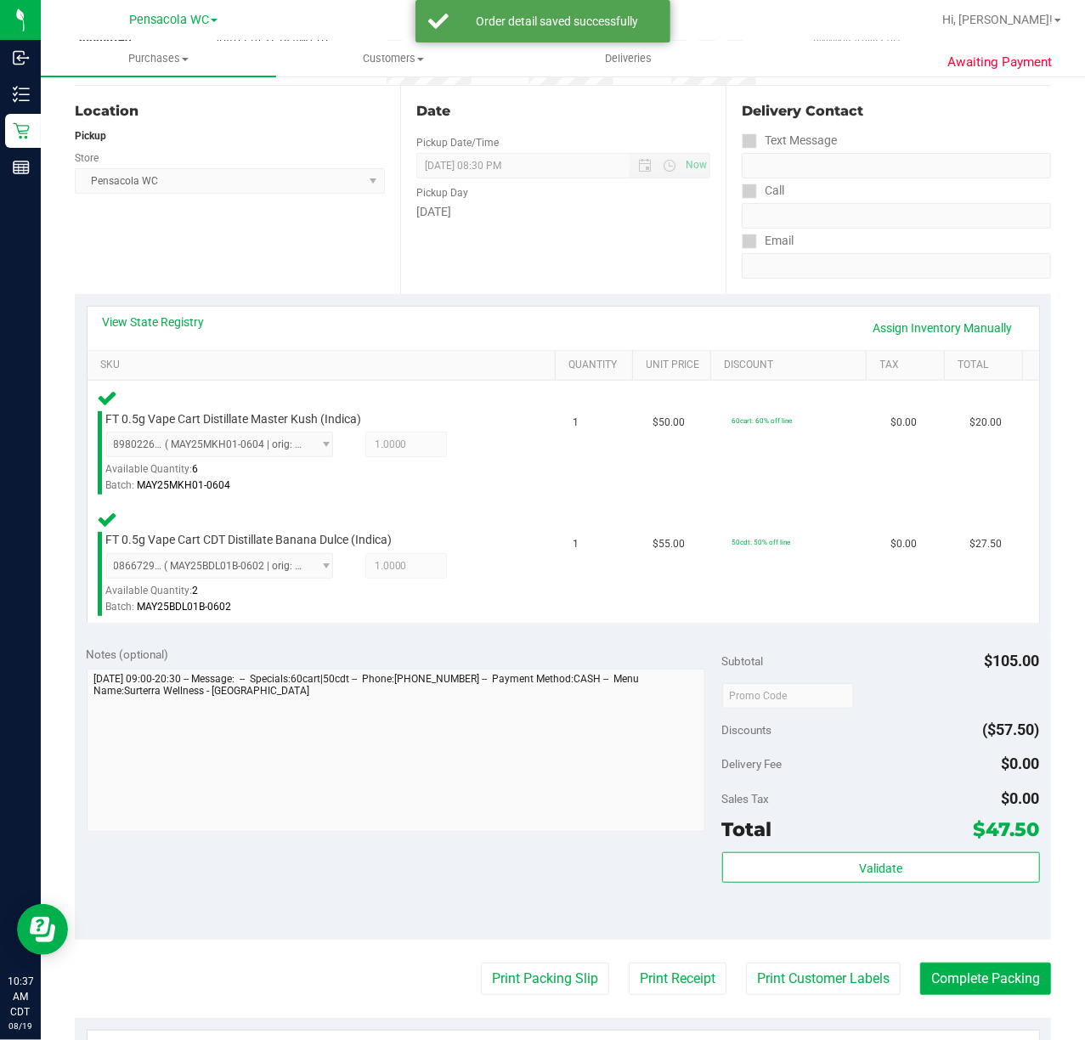
scroll to position [158, 0]
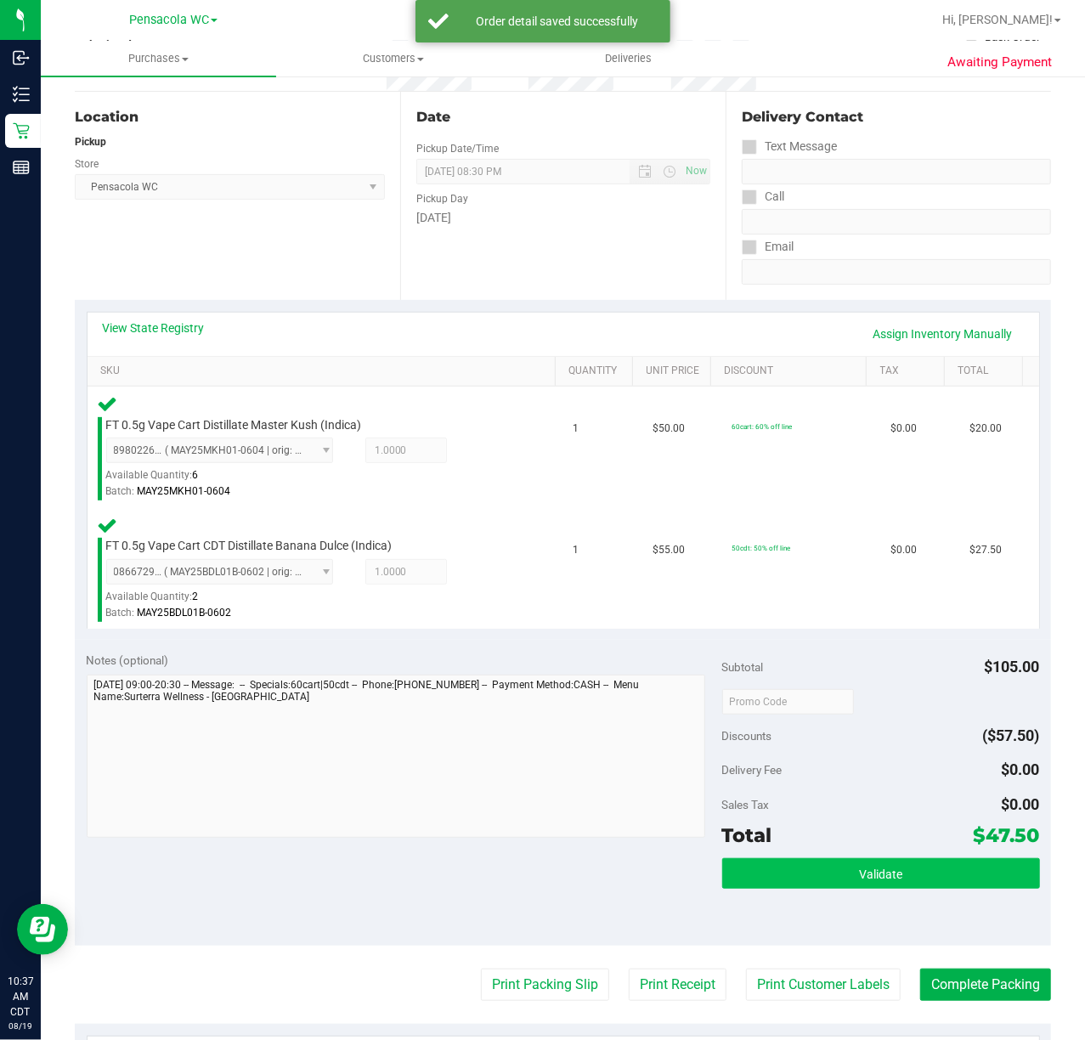
click at [859, 875] on span "Validate" at bounding box center [880, 875] width 43 height 14
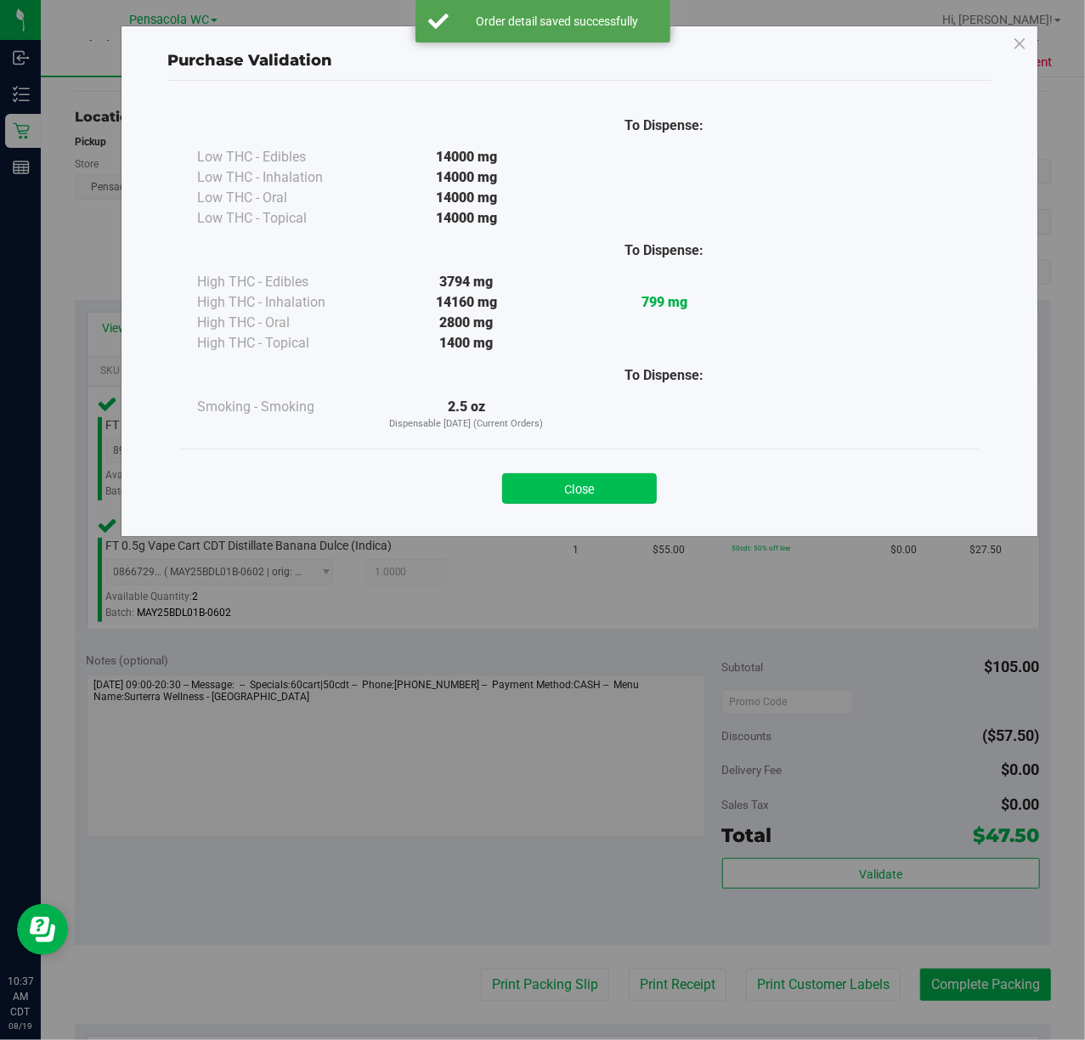
click at [595, 490] on button "Close" at bounding box center [579, 488] width 155 height 31
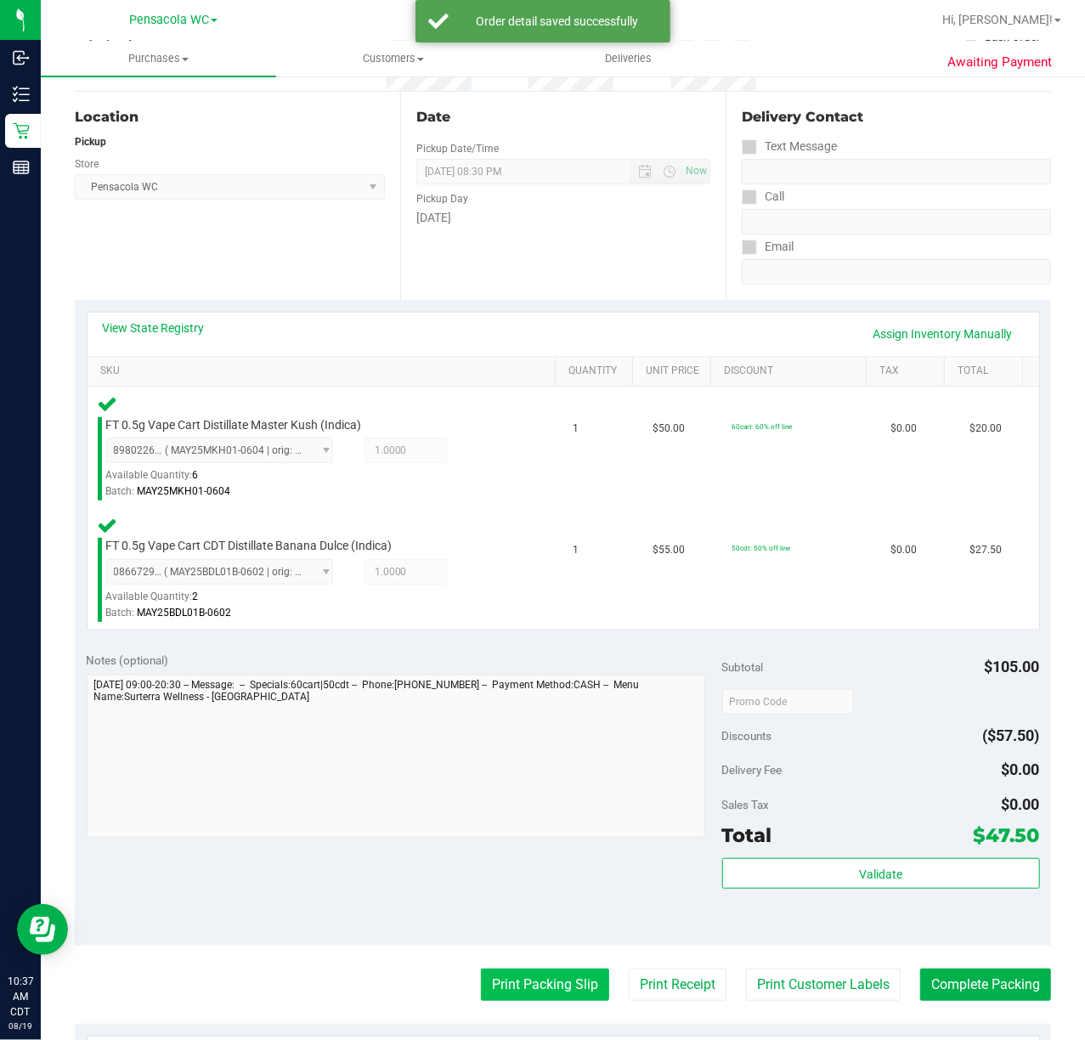
click at [541, 986] on button "Print Packing Slip" at bounding box center [545, 985] width 128 height 32
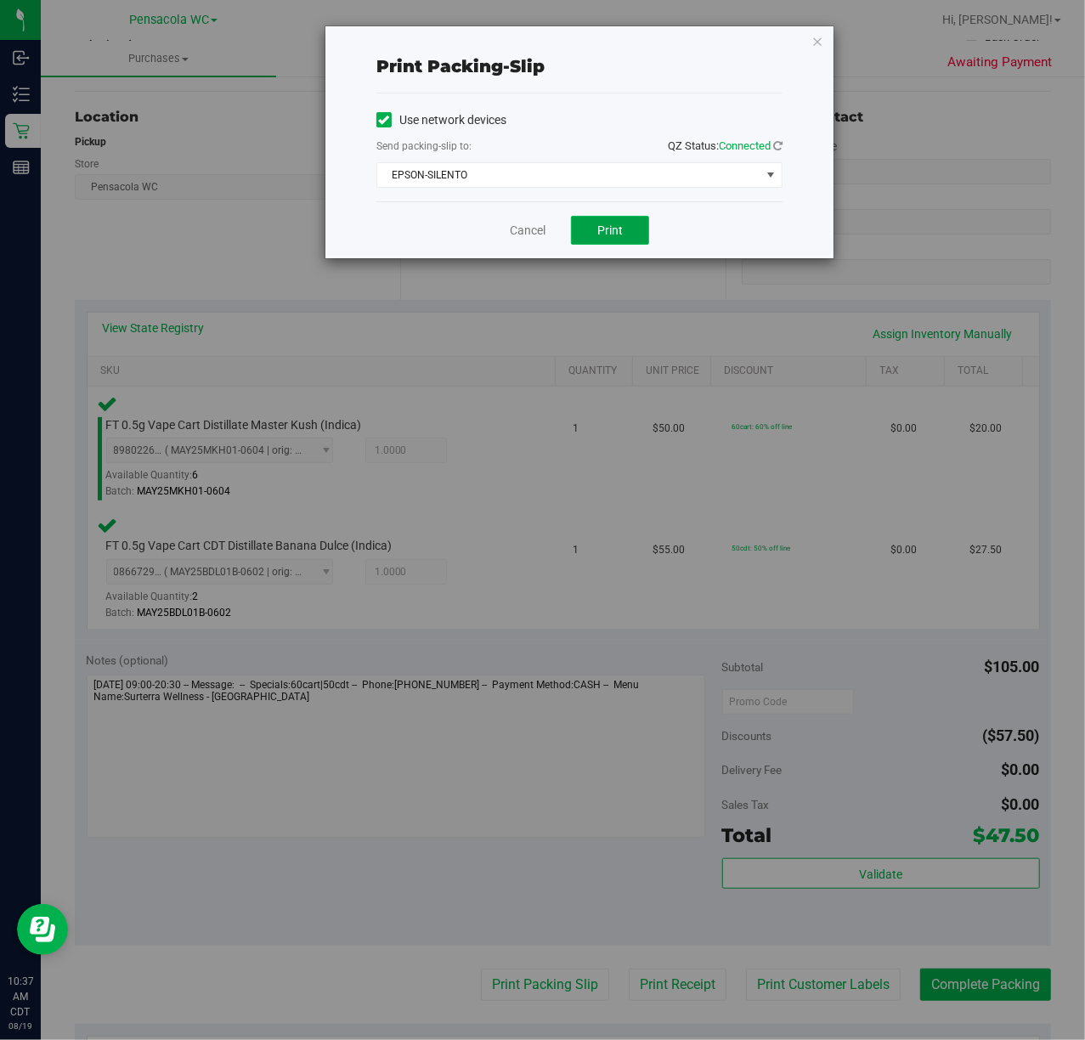
click at [636, 219] on button "Print" at bounding box center [610, 230] width 78 height 29
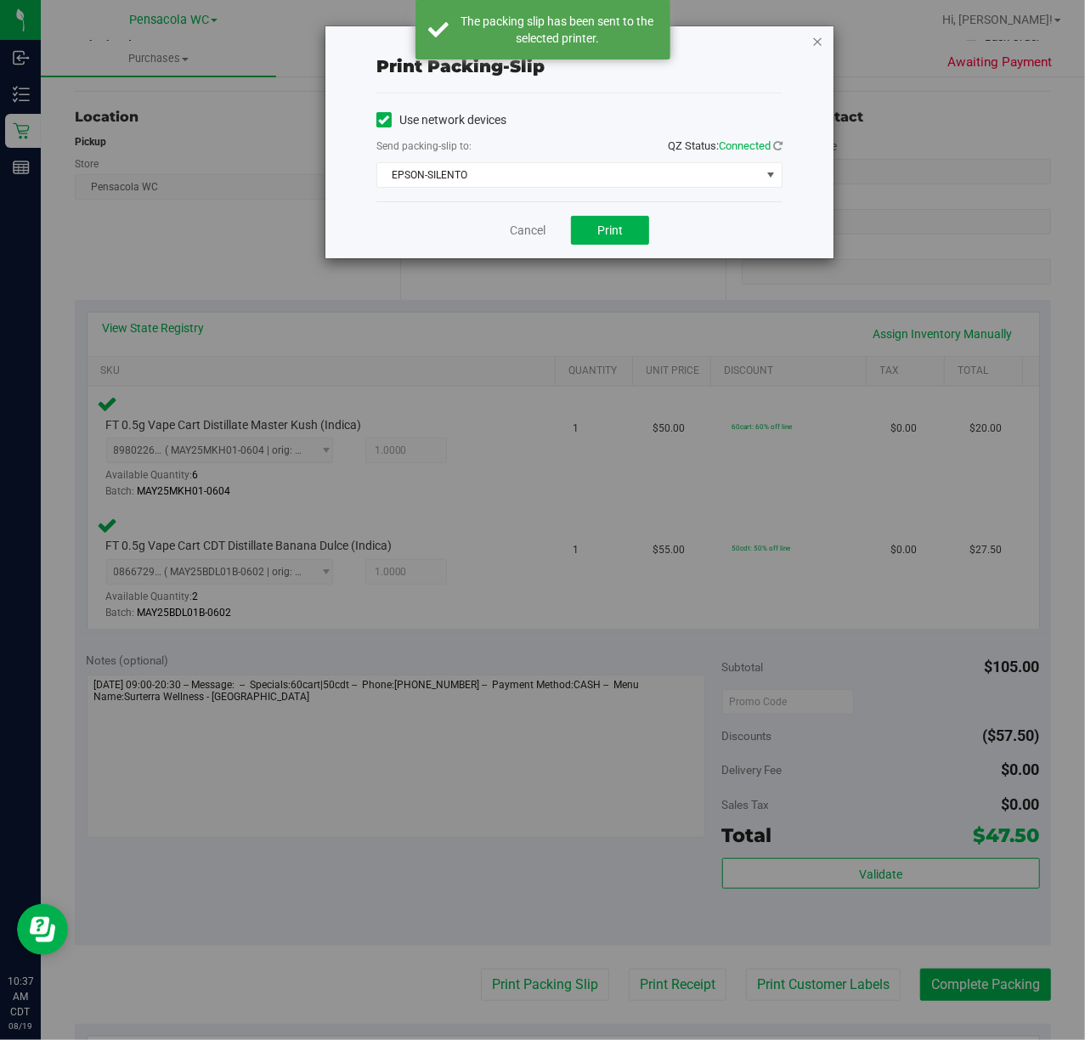
click at [817, 31] on icon "button" at bounding box center [818, 41] width 12 height 20
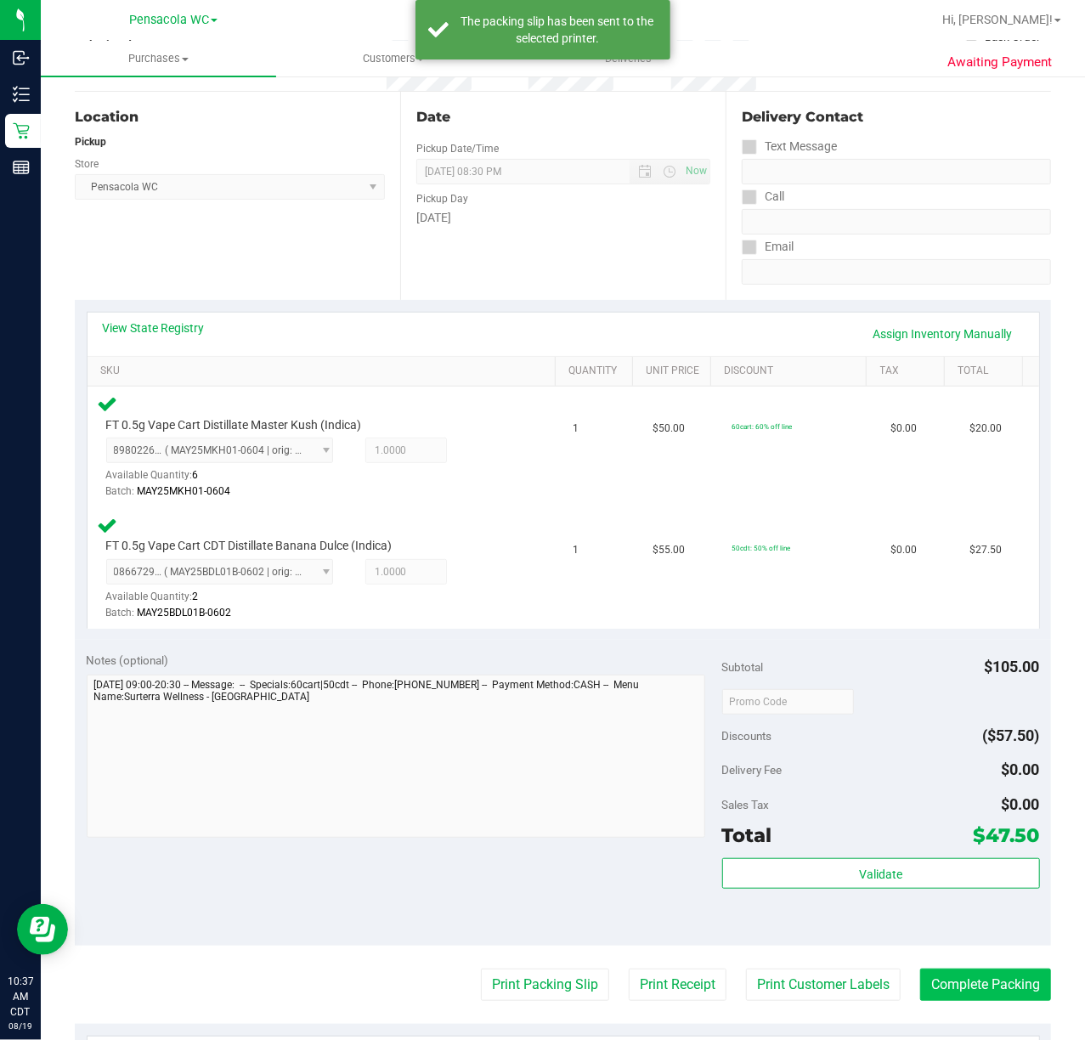
click at [1017, 976] on button "Complete Packing" at bounding box center [985, 985] width 131 height 32
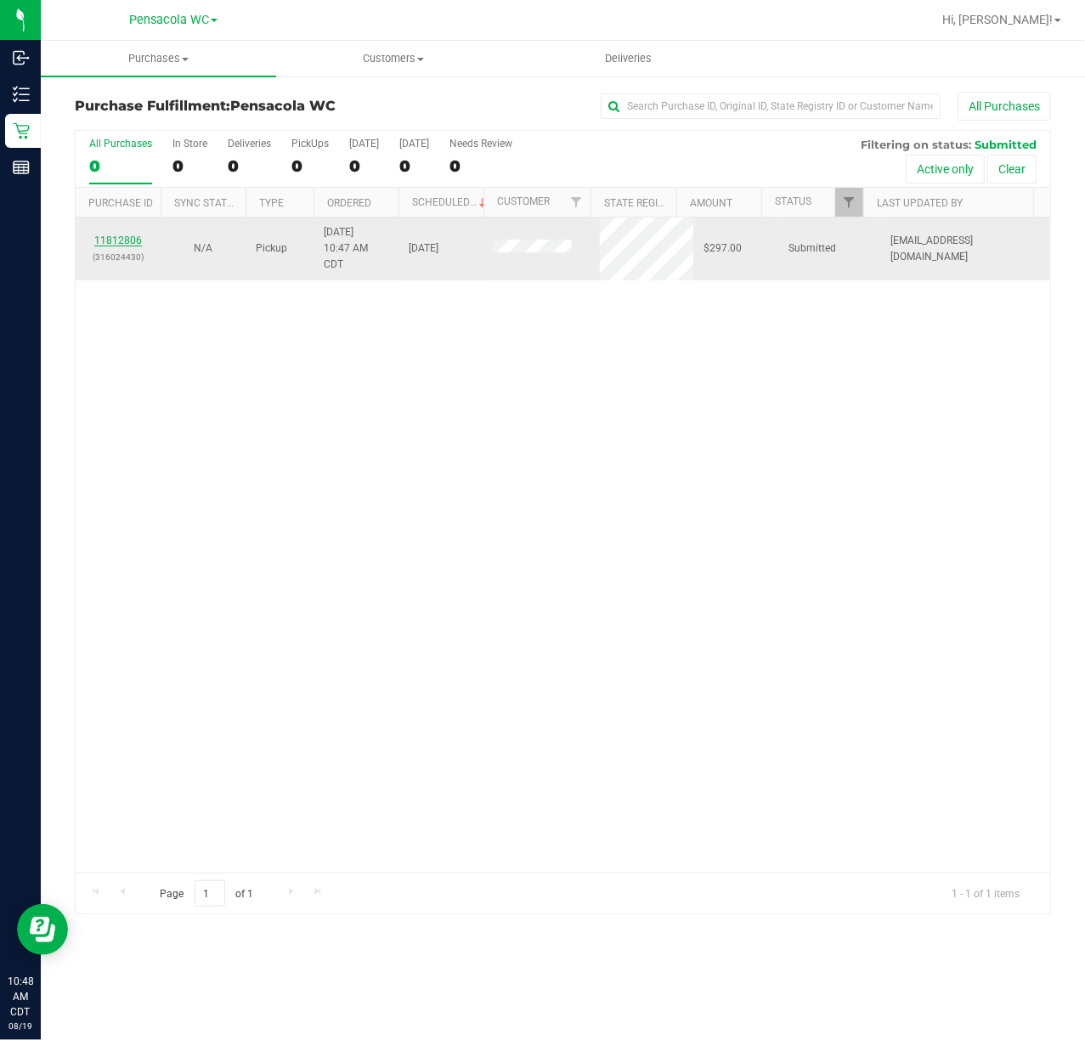
click at [127, 235] on link "11812806" at bounding box center [118, 241] width 48 height 12
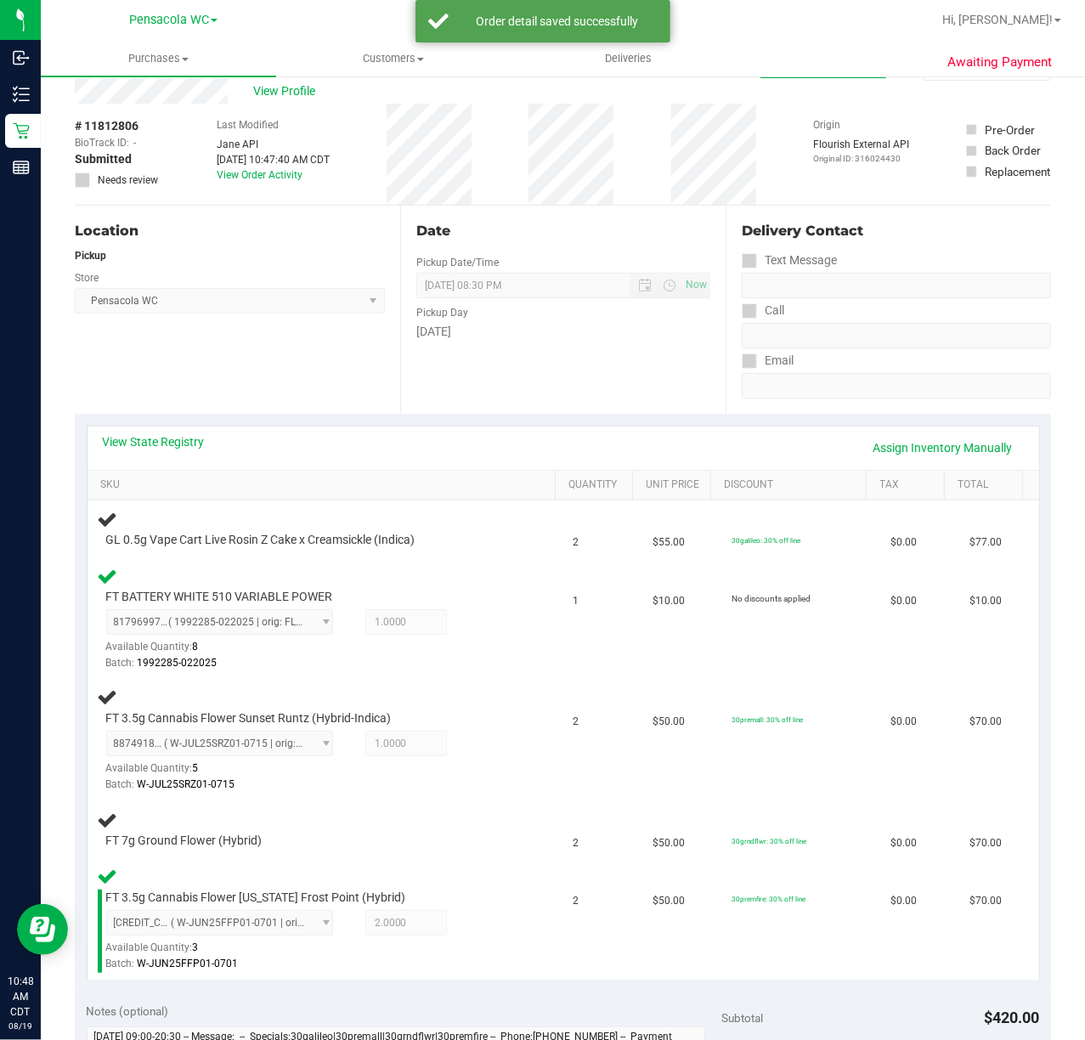
scroll to position [48, 0]
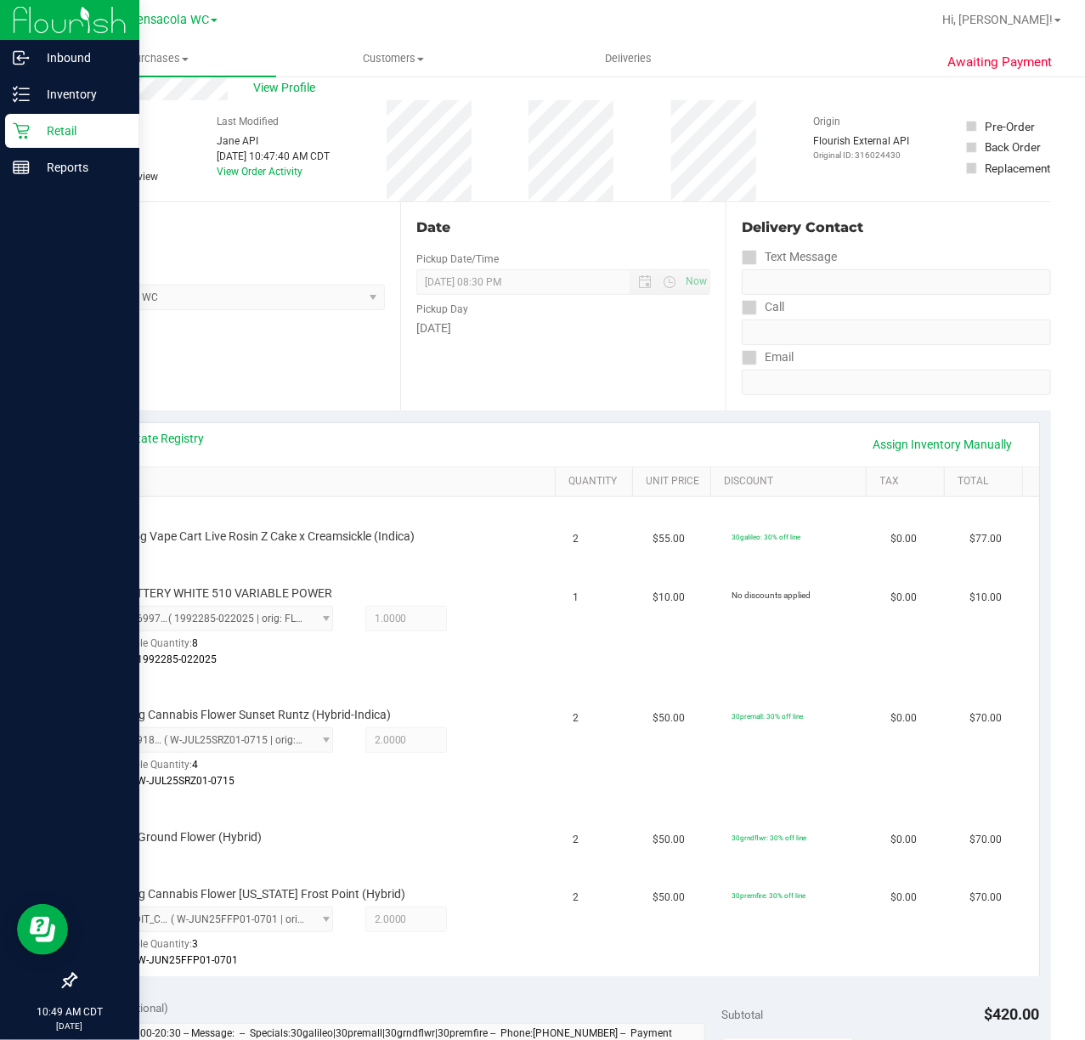
click at [28, 129] on icon at bounding box center [21, 131] width 16 height 16
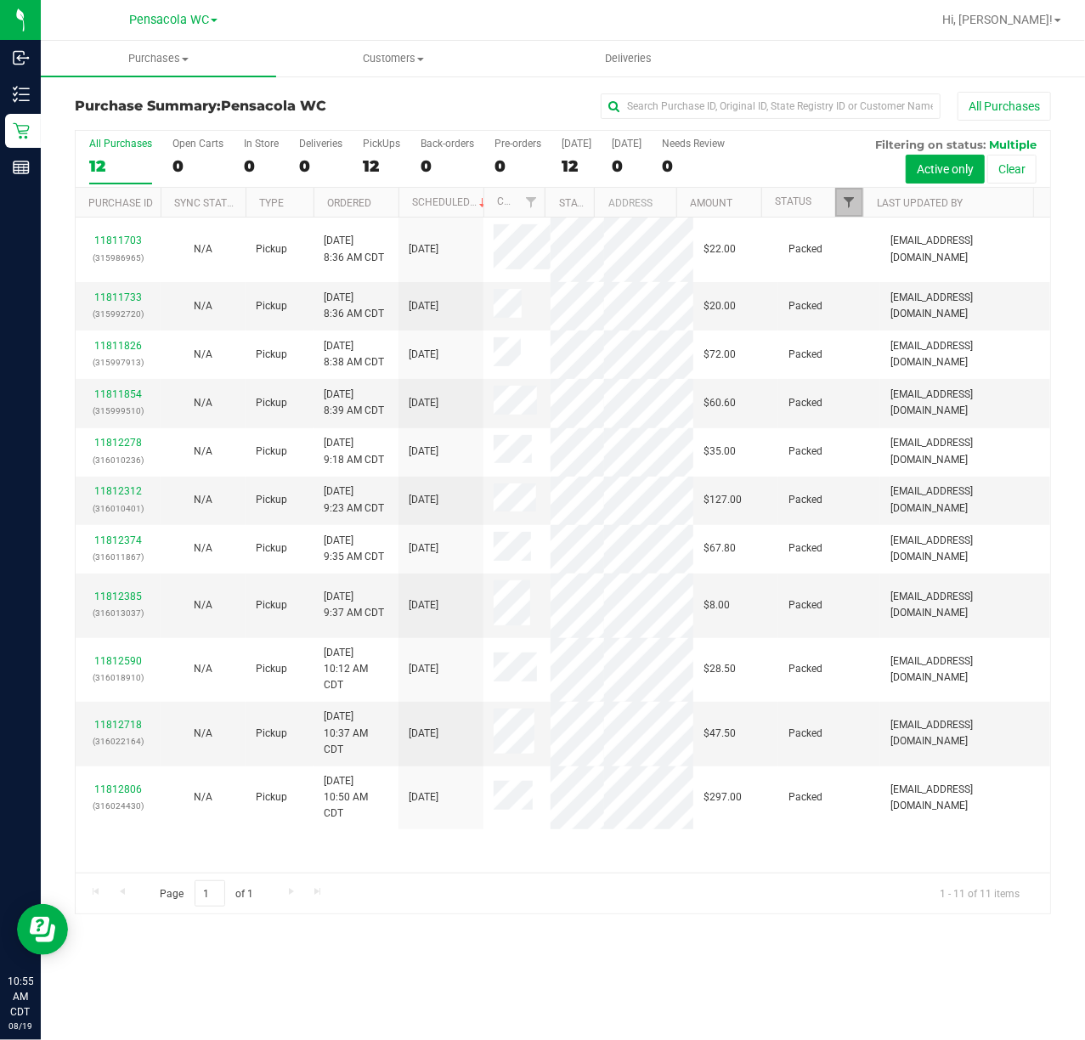
click at [848, 201] on span "Filter" at bounding box center [849, 202] width 14 height 14
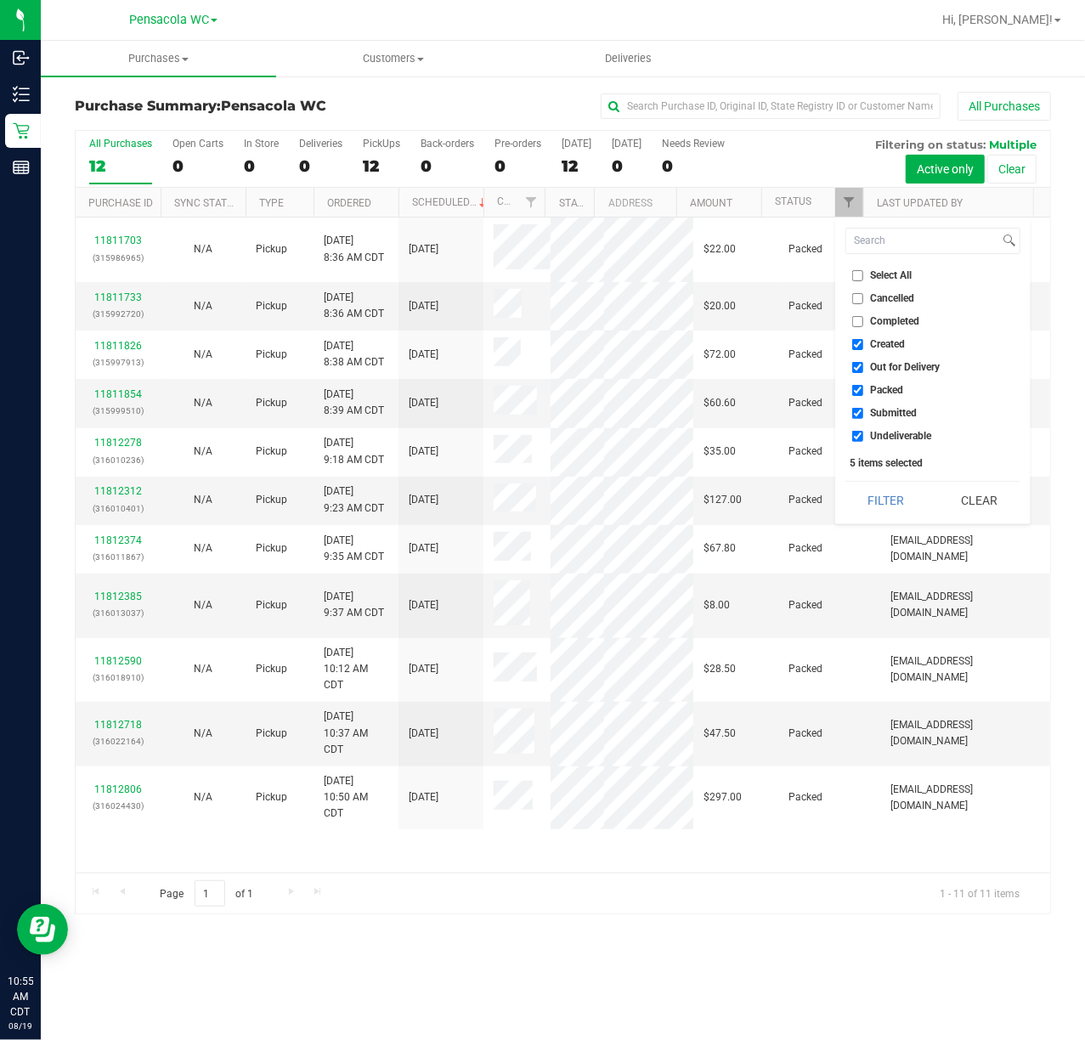
click at [902, 299] on span "Cancelled" at bounding box center [893, 298] width 44 height 10
click at [864, 299] on input "Cancelled" at bounding box center [857, 298] width 11 height 11
checkbox input "true"
click at [889, 270] on span "Select All" at bounding box center [892, 275] width 42 height 10
click at [864, 270] on input "Select All" at bounding box center [857, 275] width 11 height 11
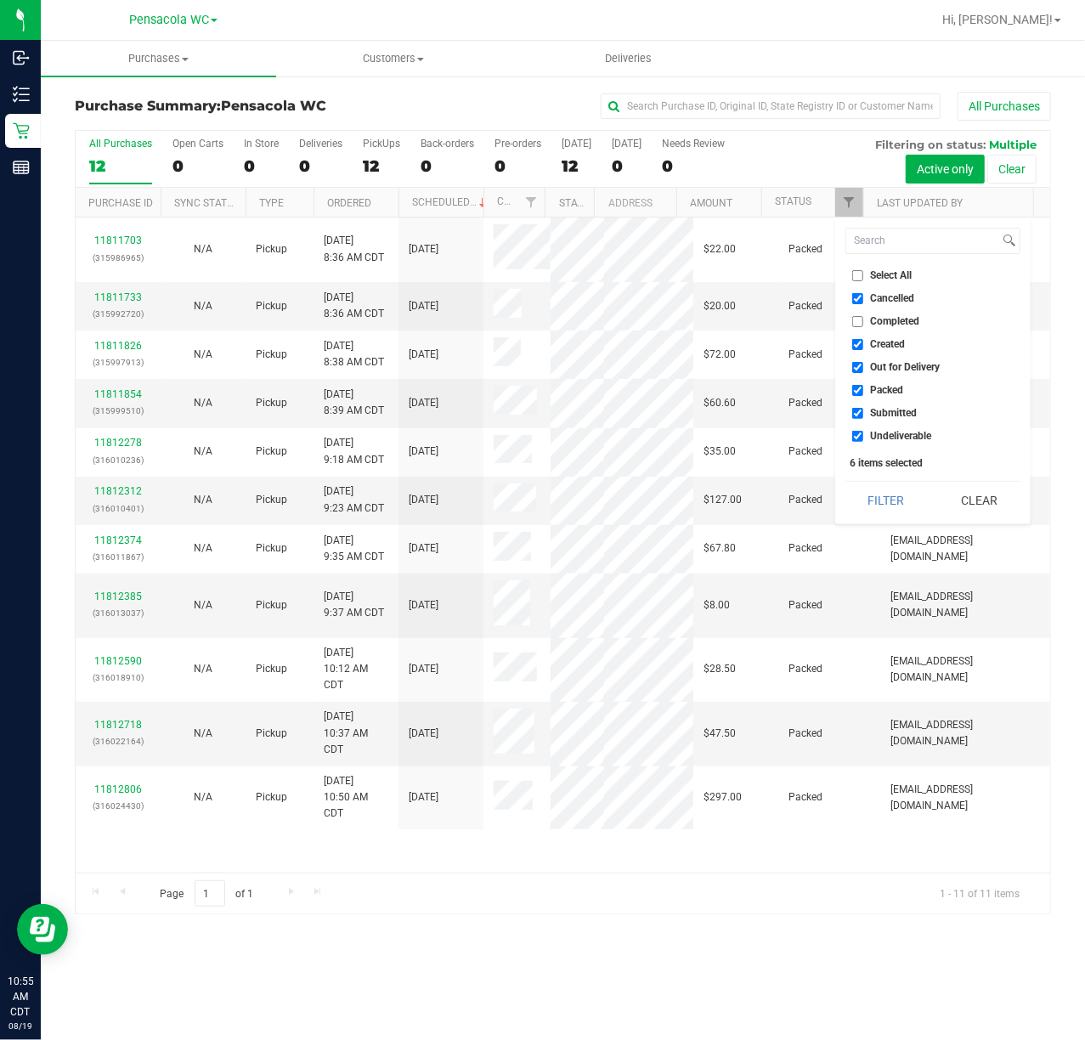
checkbox input "true"
click at [887, 280] on span "Select All" at bounding box center [892, 275] width 42 height 10
click at [864, 280] on input "Select All" at bounding box center [857, 275] width 11 height 11
checkbox input "false"
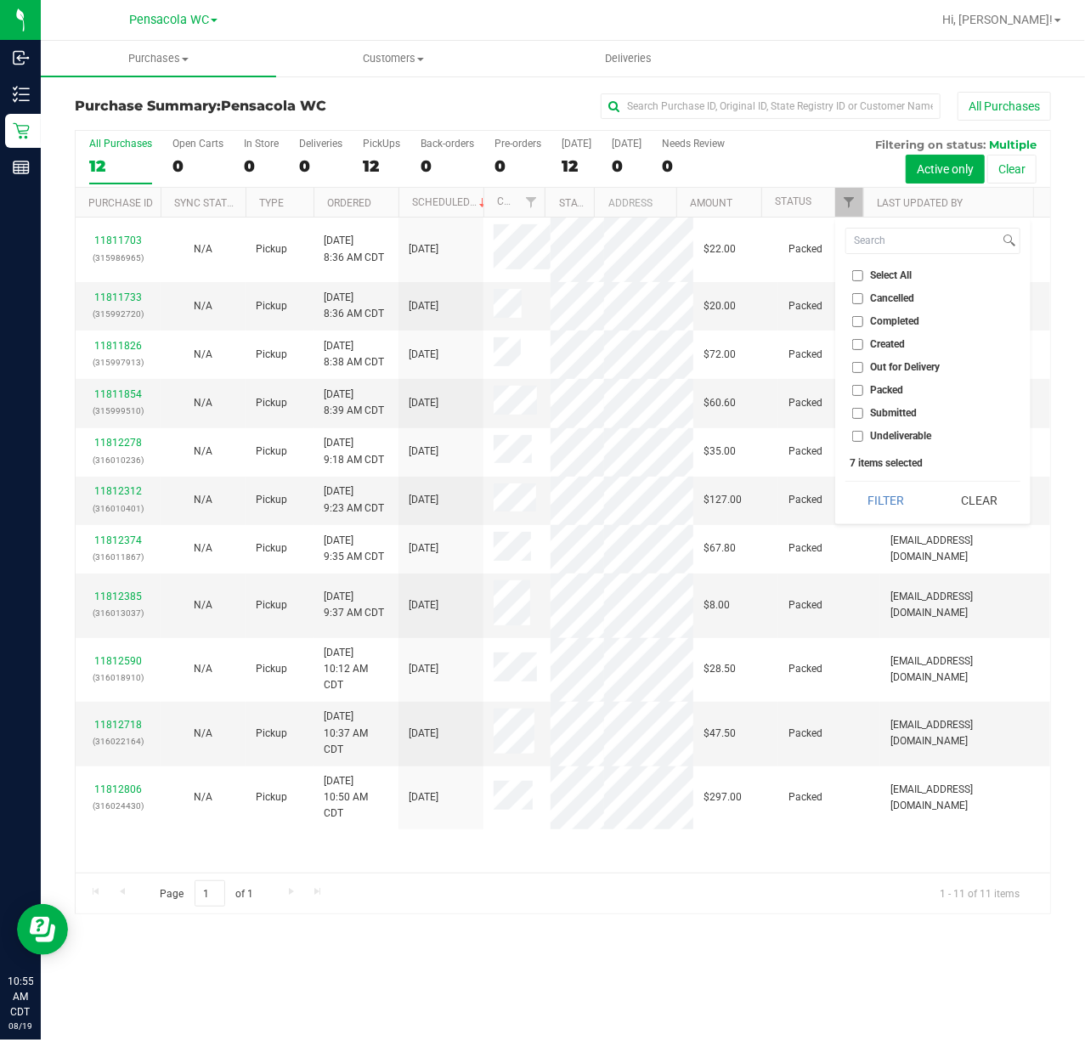
checkbox input "false"
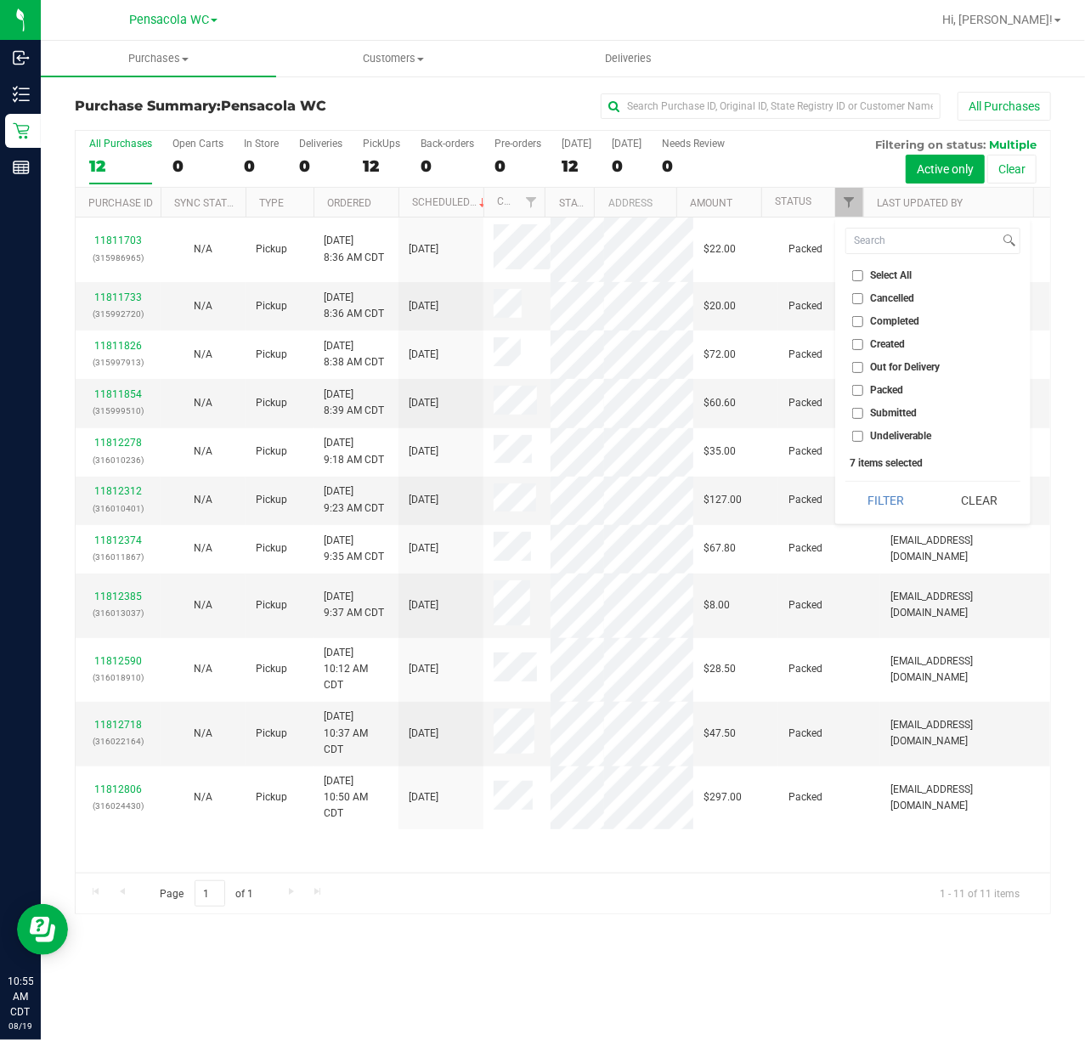
checkbox input "false"
click at [904, 418] on span "Submitted" at bounding box center [894, 413] width 47 height 10
click at [864, 418] on input "Submitted" at bounding box center [857, 413] width 11 height 11
checkbox input "true"
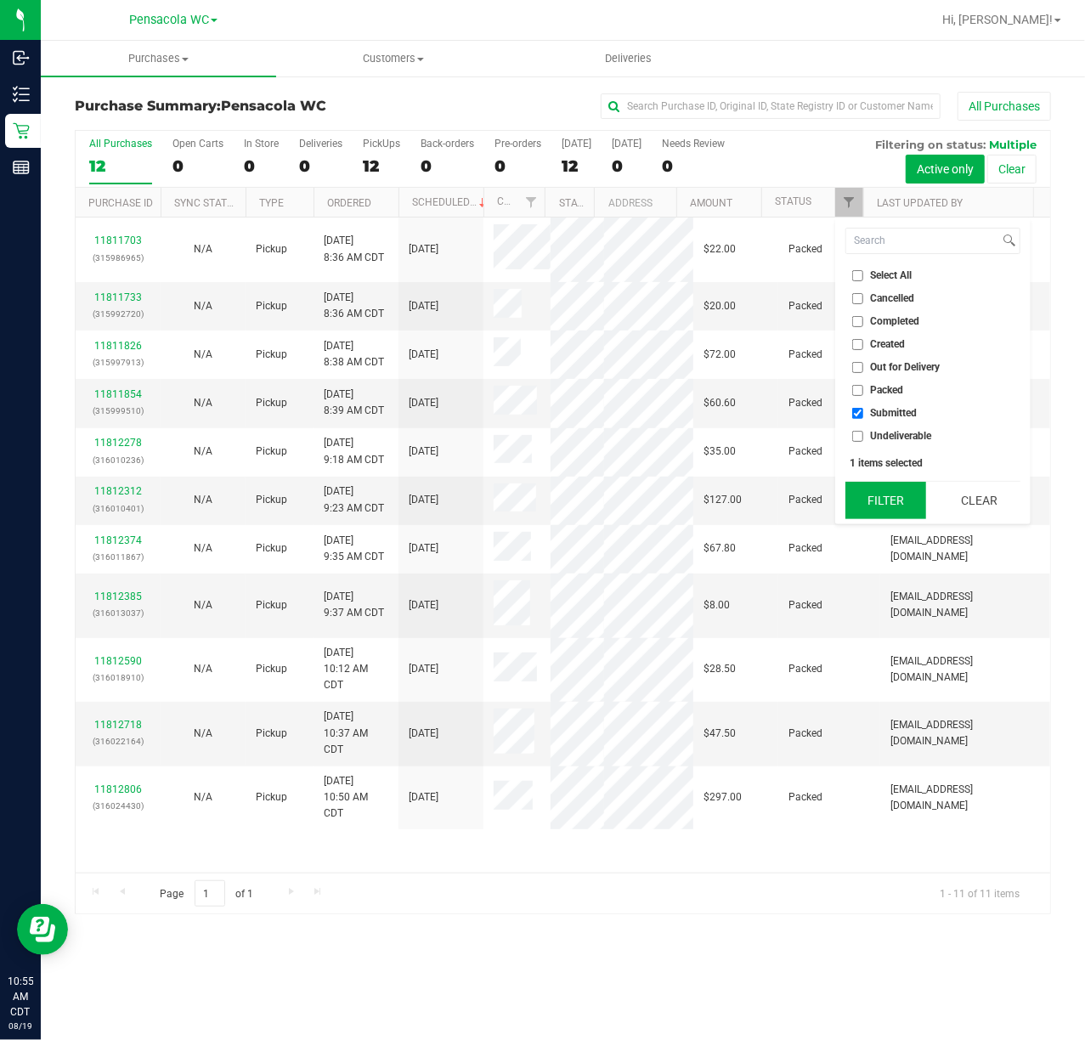
click at [885, 494] on button "Filter" at bounding box center [887, 500] width 82 height 37
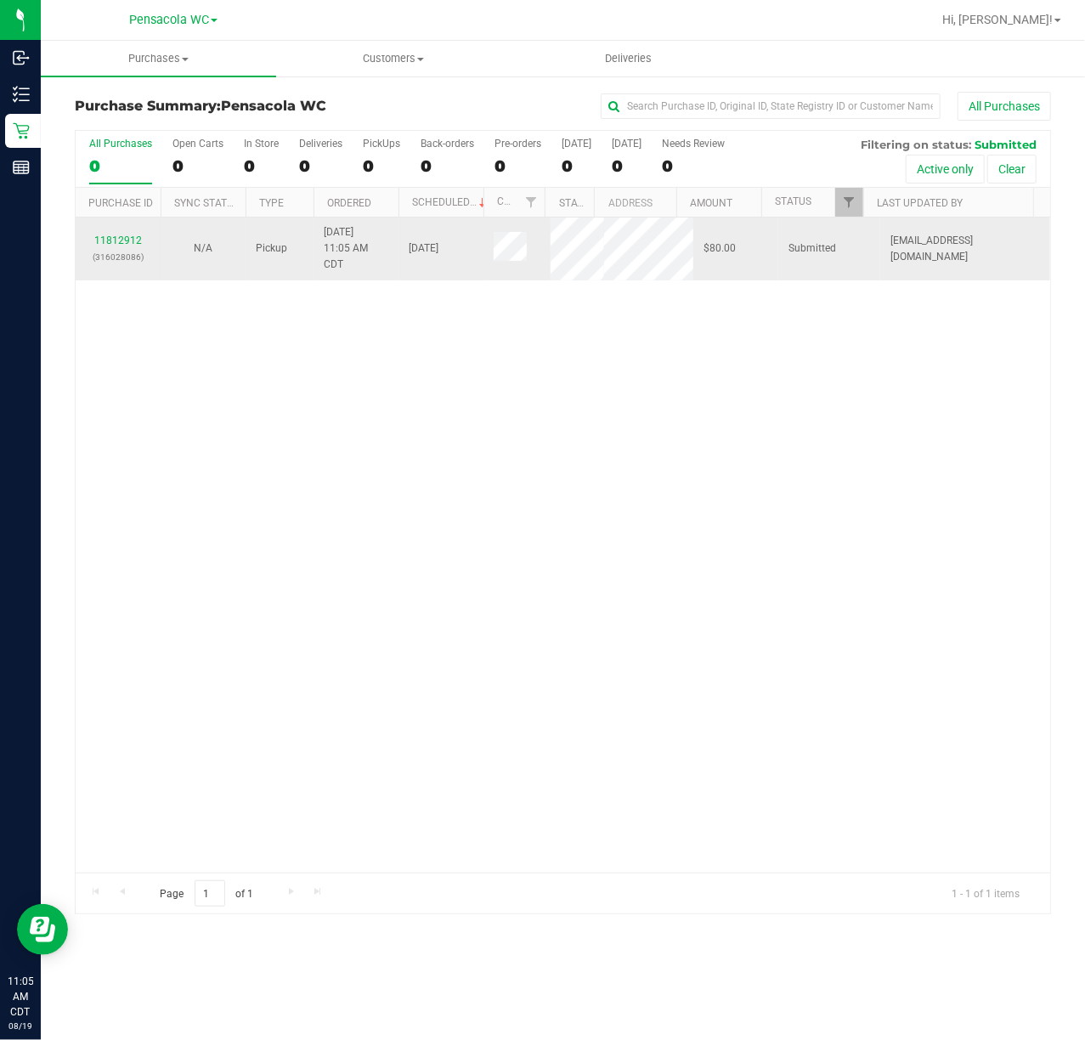
click at [106, 248] on div "11812912 (316028086)" at bounding box center [118, 249] width 65 height 32
click at [106, 238] on link "11812912" at bounding box center [118, 241] width 48 height 12
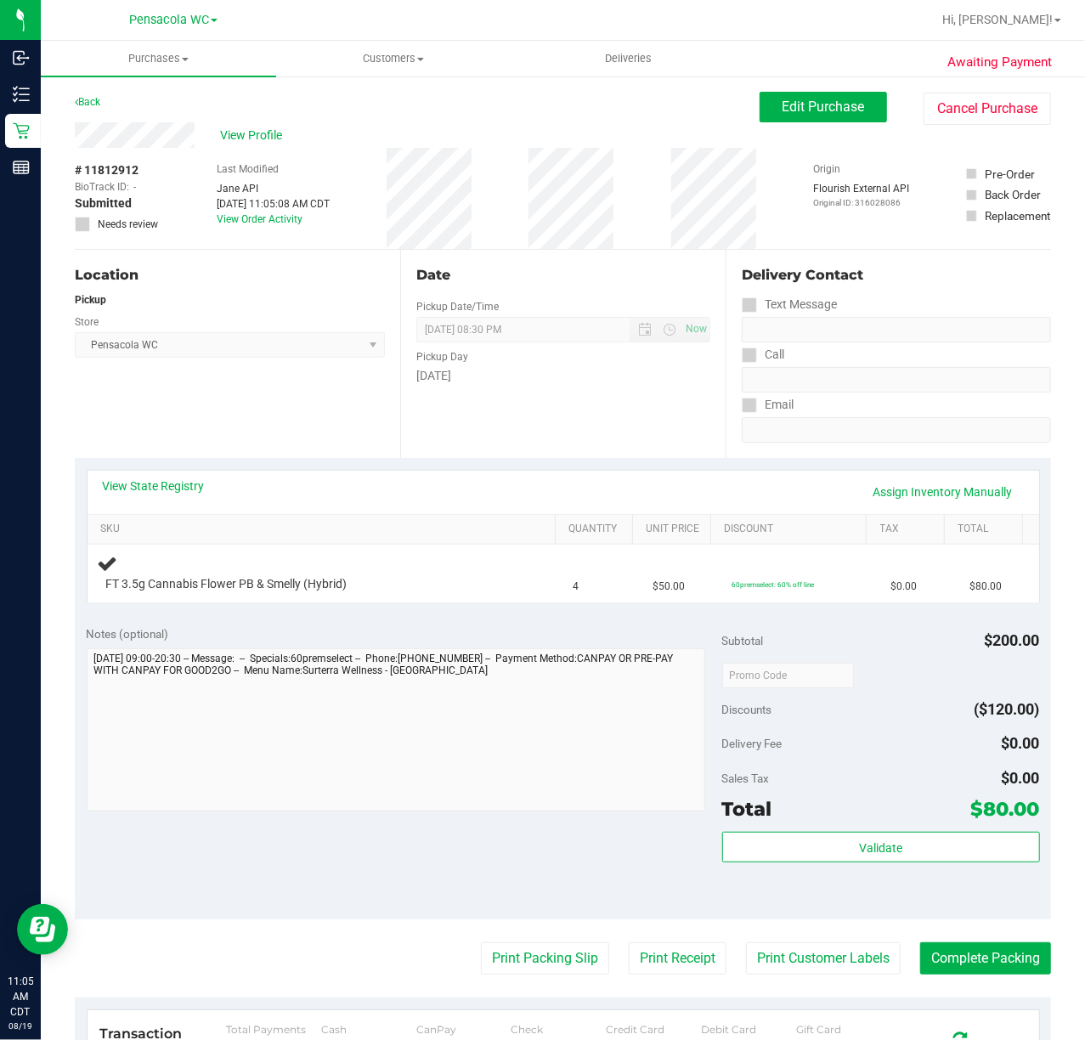
click at [263, 405] on div "Location Pickup Store Pensacola WC Select Store [PERSON_NAME][GEOGRAPHIC_DATA] …" at bounding box center [238, 354] width 326 height 208
click at [348, 629] on div "Notes (optional)" at bounding box center [405, 634] width 636 height 17
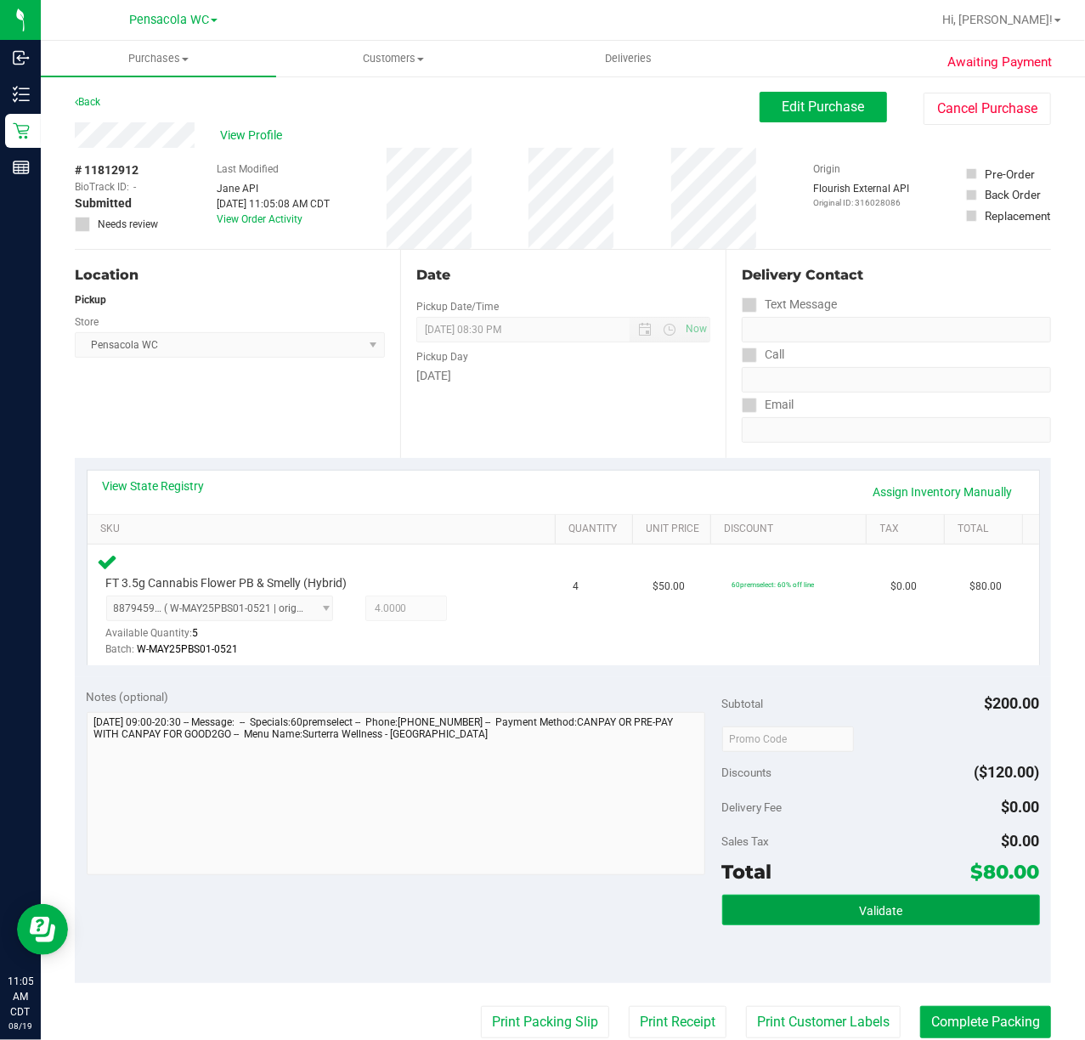
click at [775, 915] on button "Validate" at bounding box center [881, 910] width 318 height 31
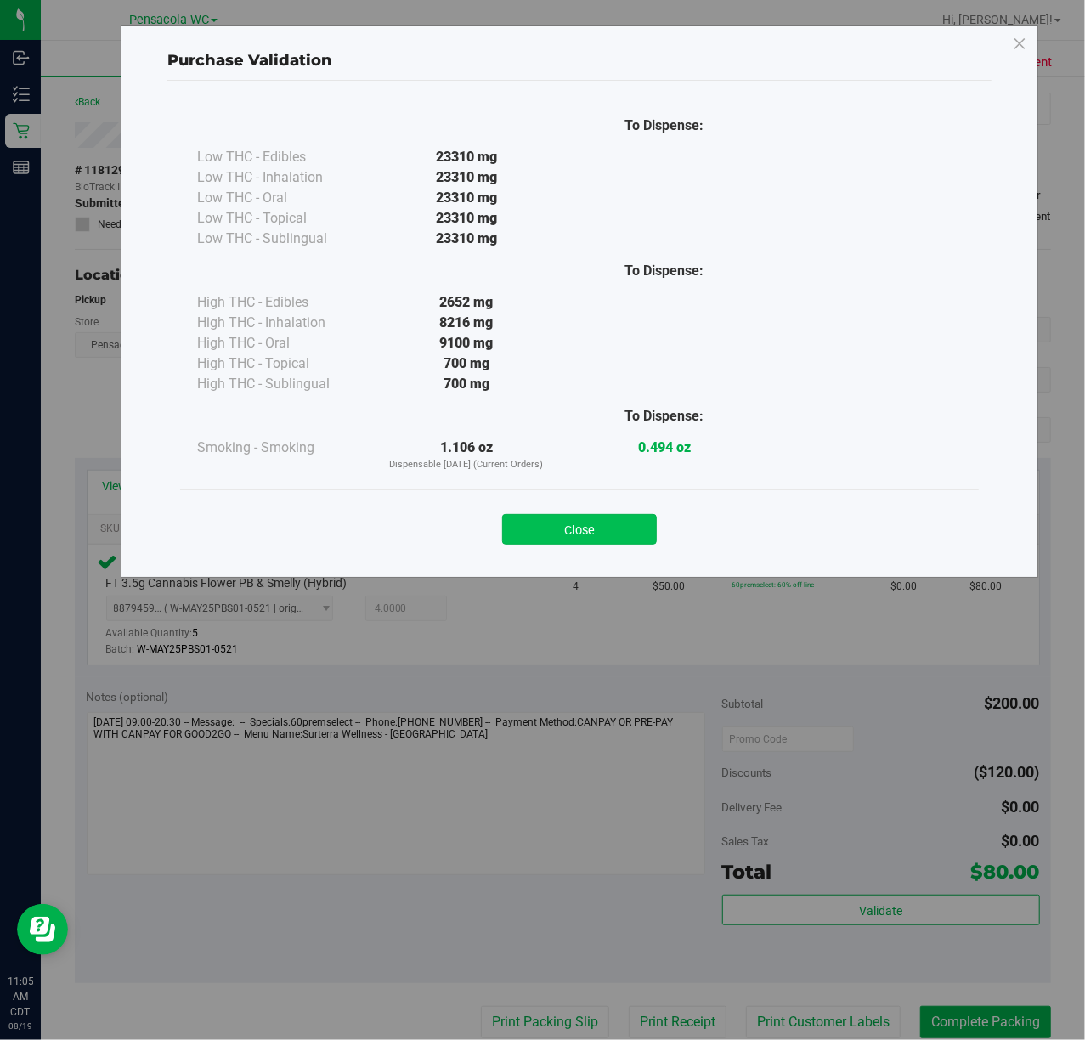
click at [626, 525] on button "Close" at bounding box center [579, 529] width 155 height 31
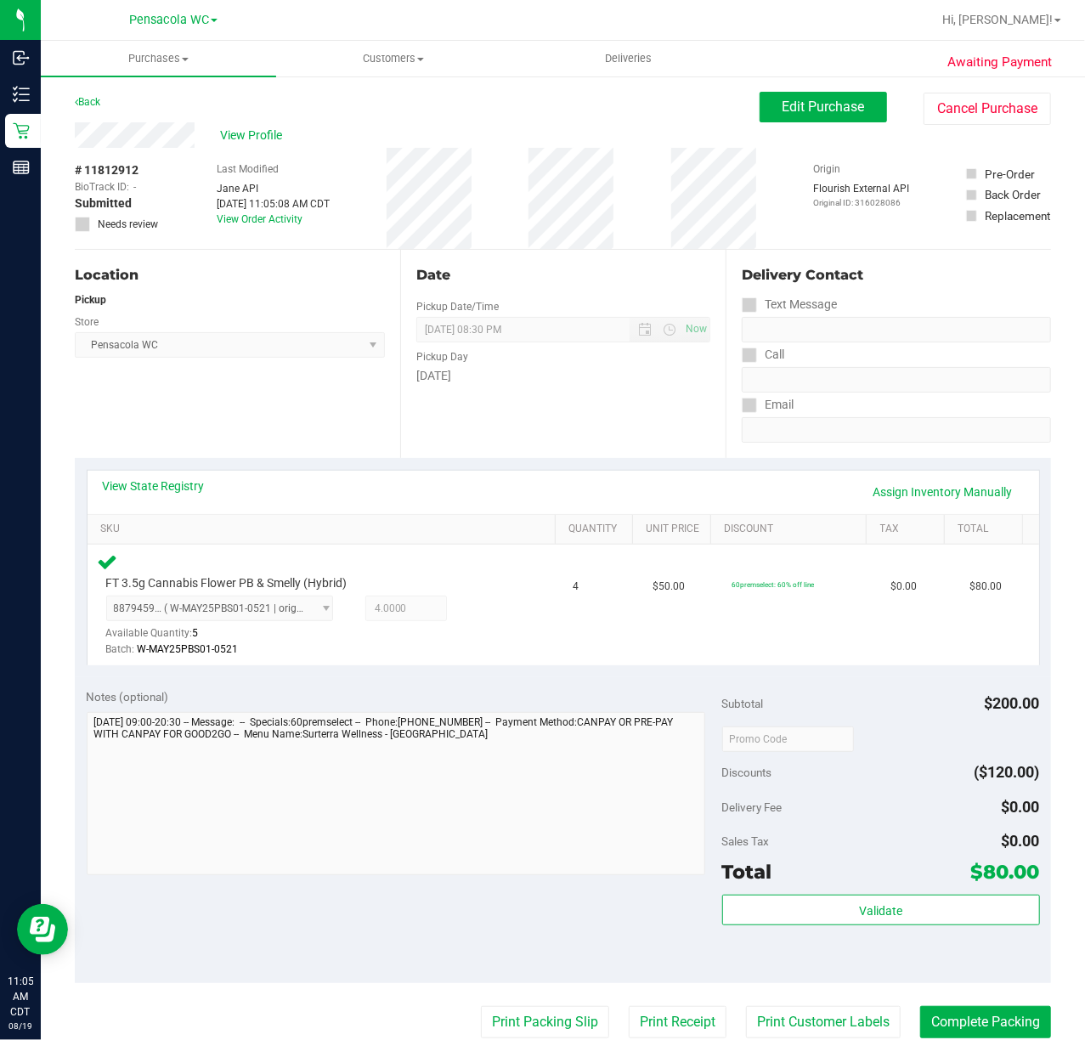
scroll to position [113, 0]
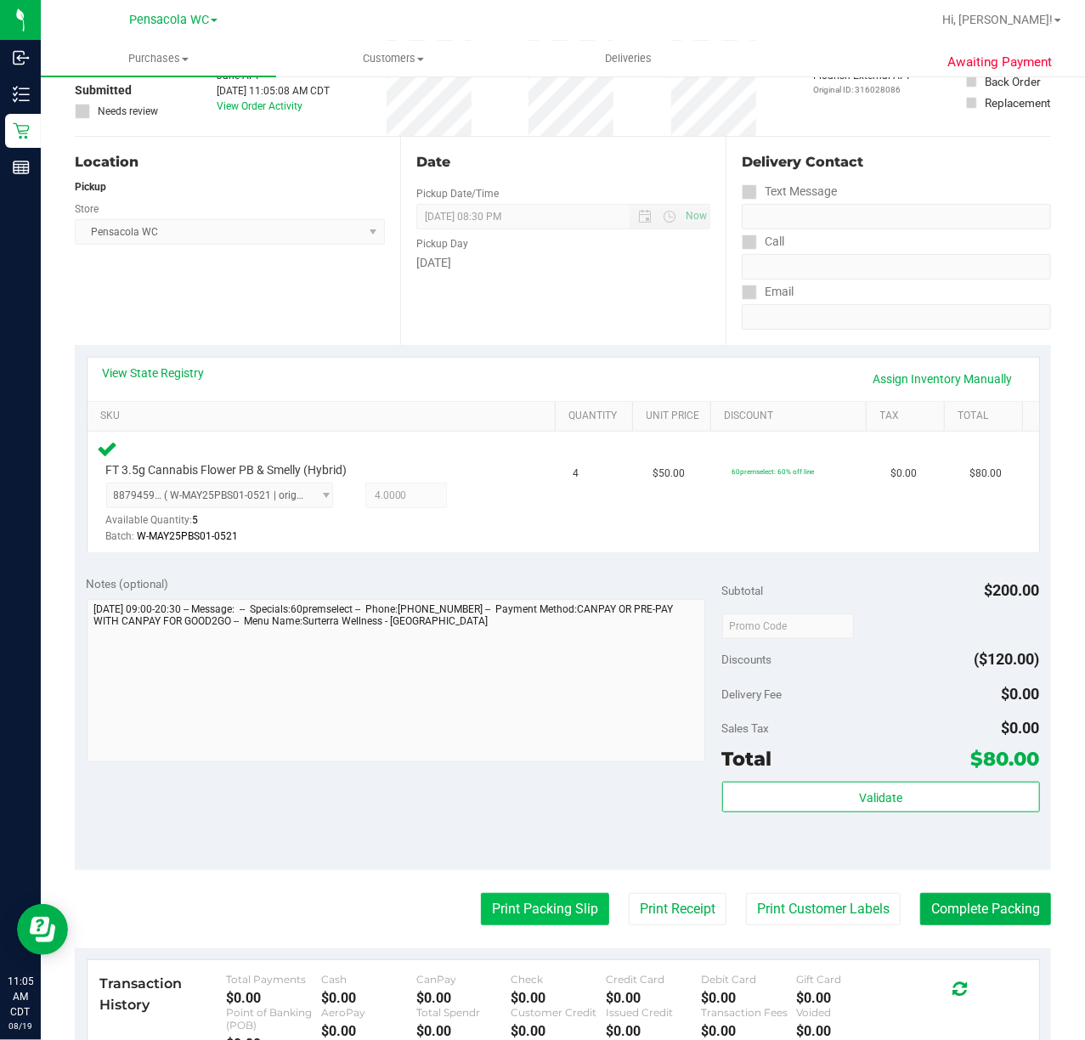
click at [551, 908] on button "Print Packing Slip" at bounding box center [545, 909] width 128 height 32
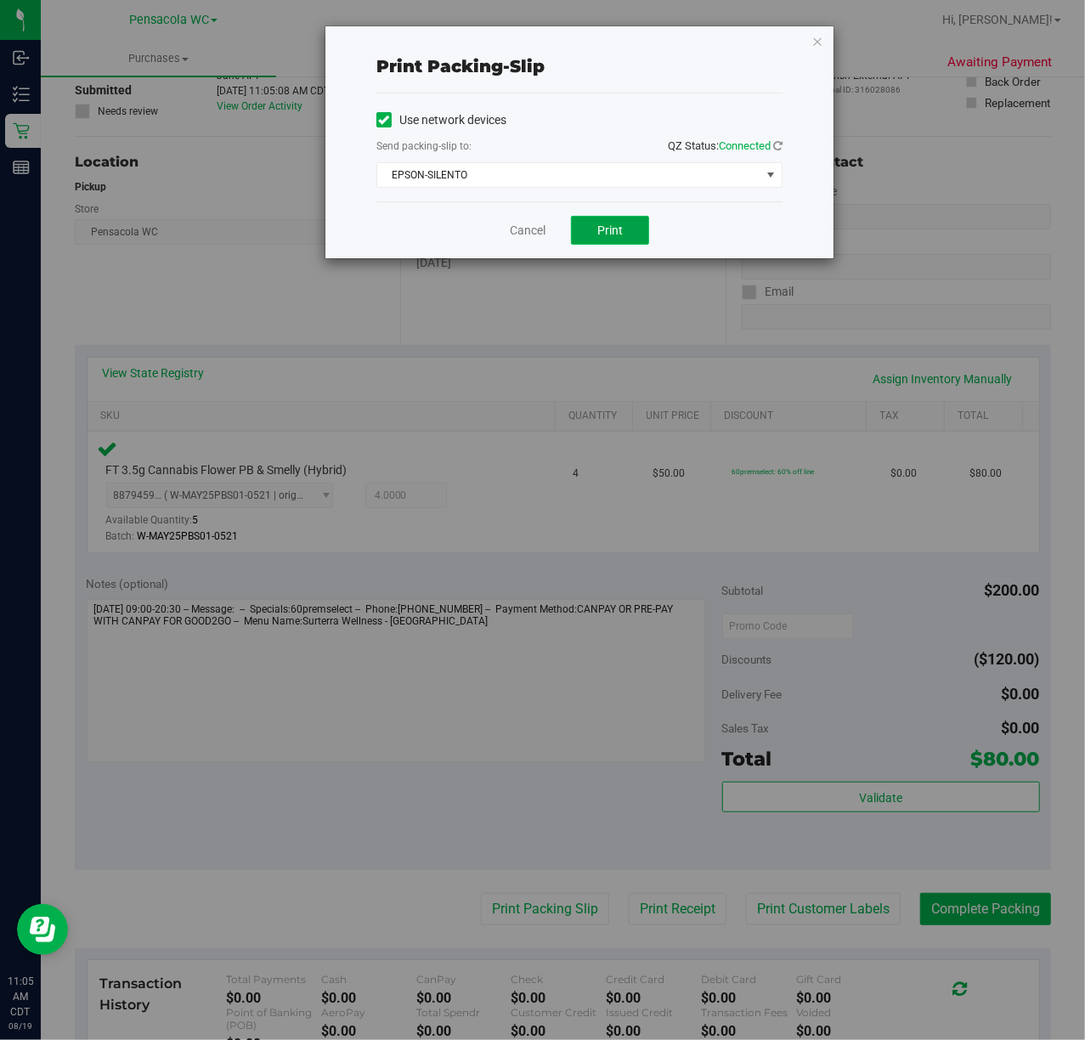
click at [616, 229] on span "Print" at bounding box center [609, 231] width 25 height 14
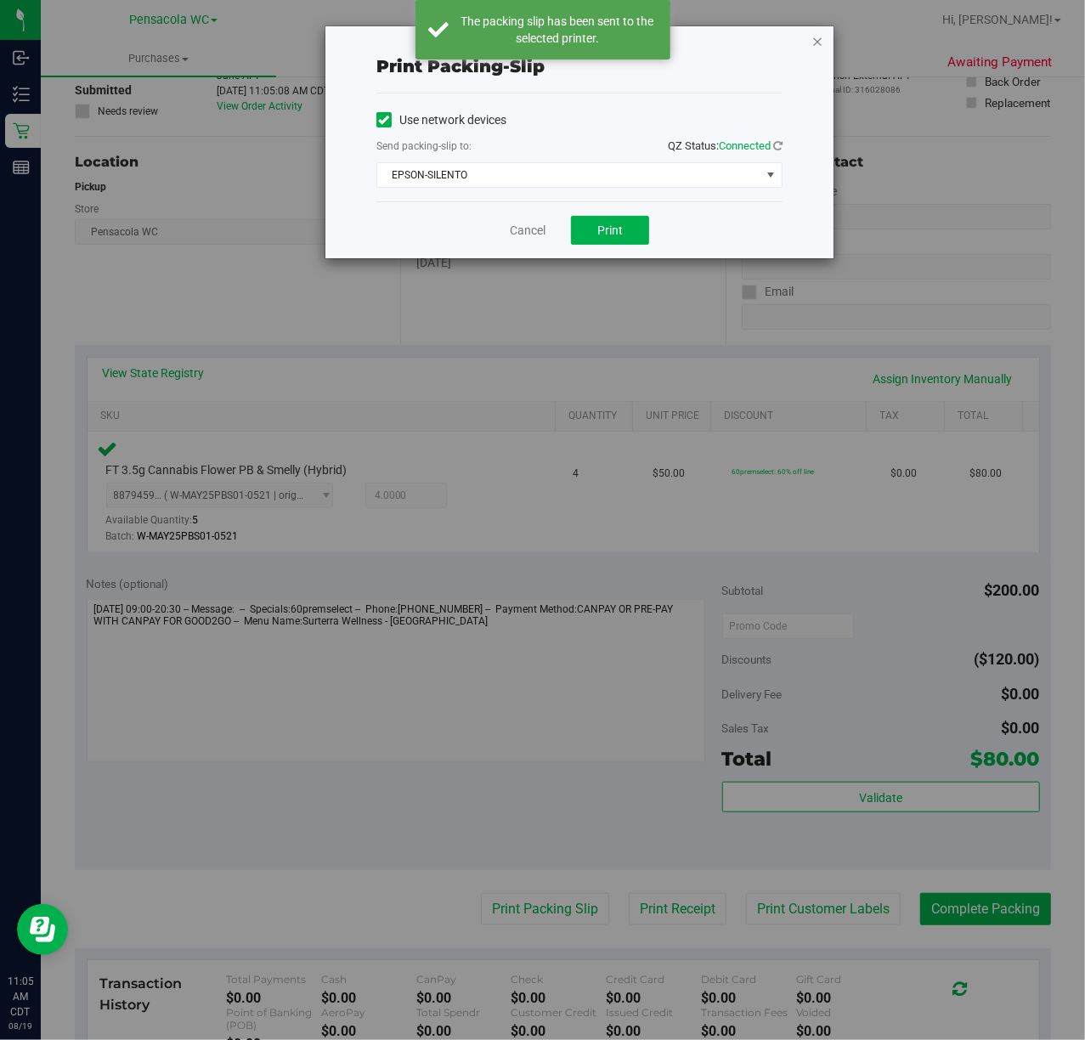
click at [813, 38] on icon "button" at bounding box center [818, 41] width 12 height 20
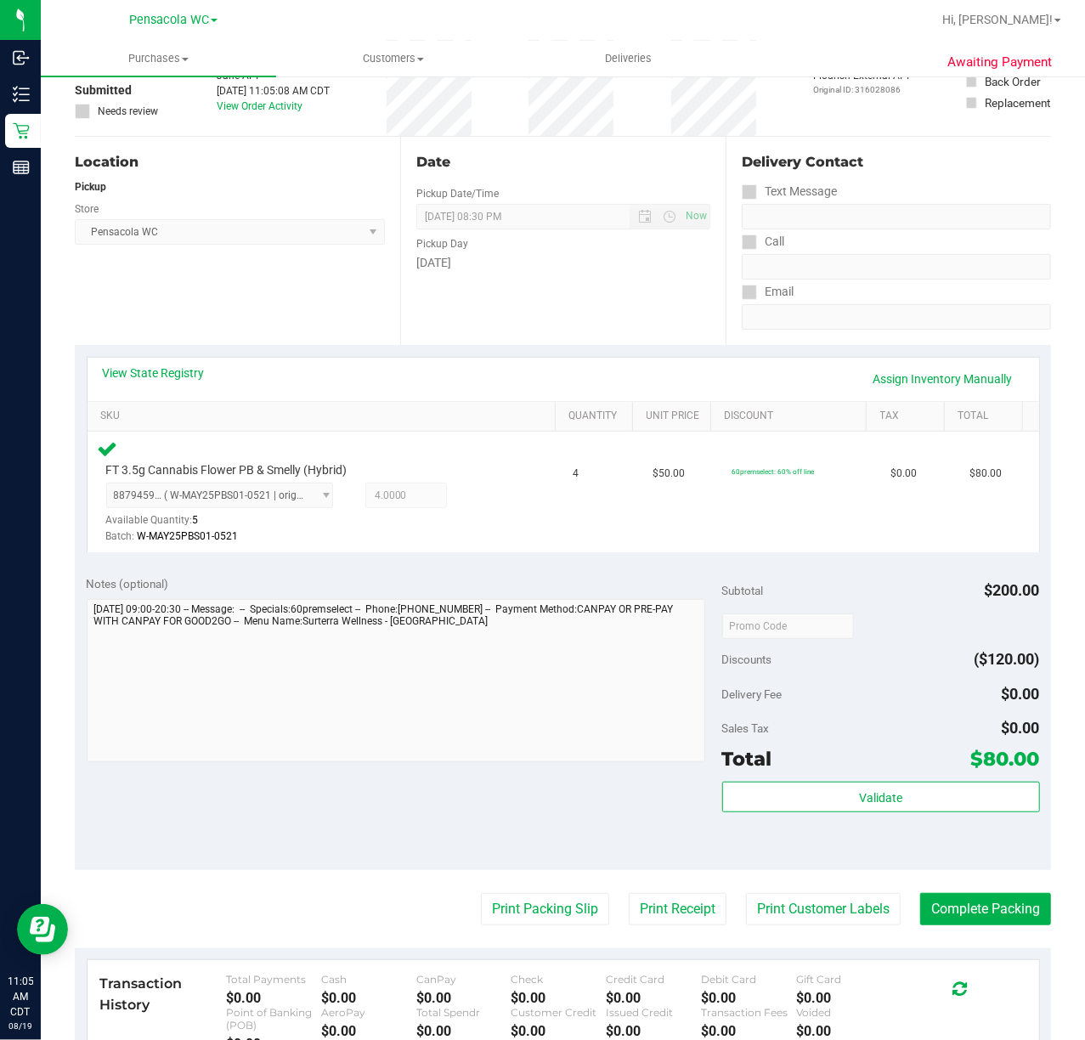
drag, startPoint x: 915, startPoint y: 860, endPoint x: 918, endPoint y: 884, distance: 23.9
click at [915, 867] on div "Notes (optional) Subtotal $200.00 Discounts ($120.00) Delivery Fee $0.00 Sales …" at bounding box center [563, 717] width 977 height 306
click at [923, 903] on button "Complete Packing" at bounding box center [985, 909] width 131 height 32
